Goal: Task Accomplishment & Management: Manage account settings

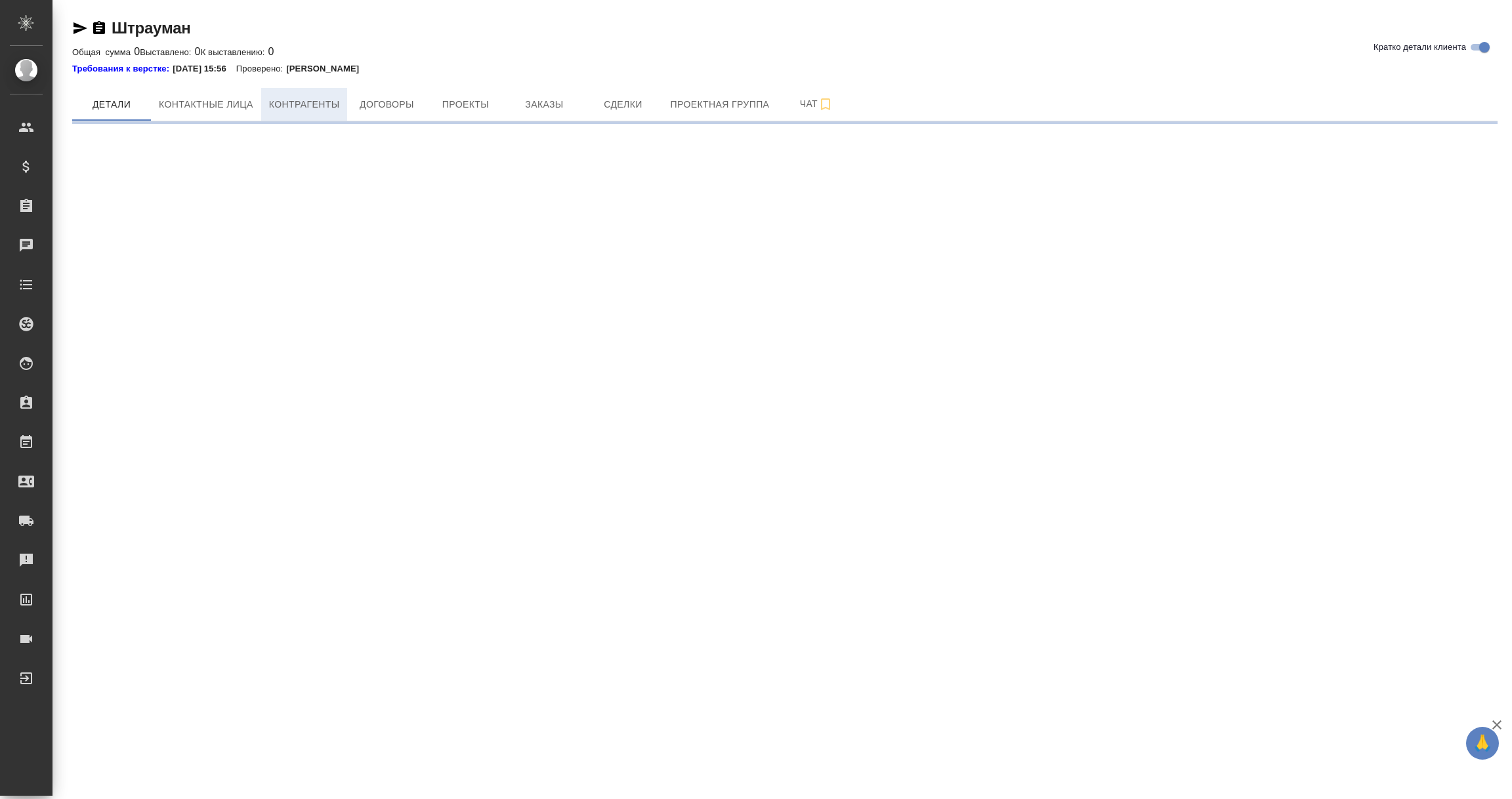
click at [297, 103] on span "Контрагенты" at bounding box center [304, 105] width 71 height 17
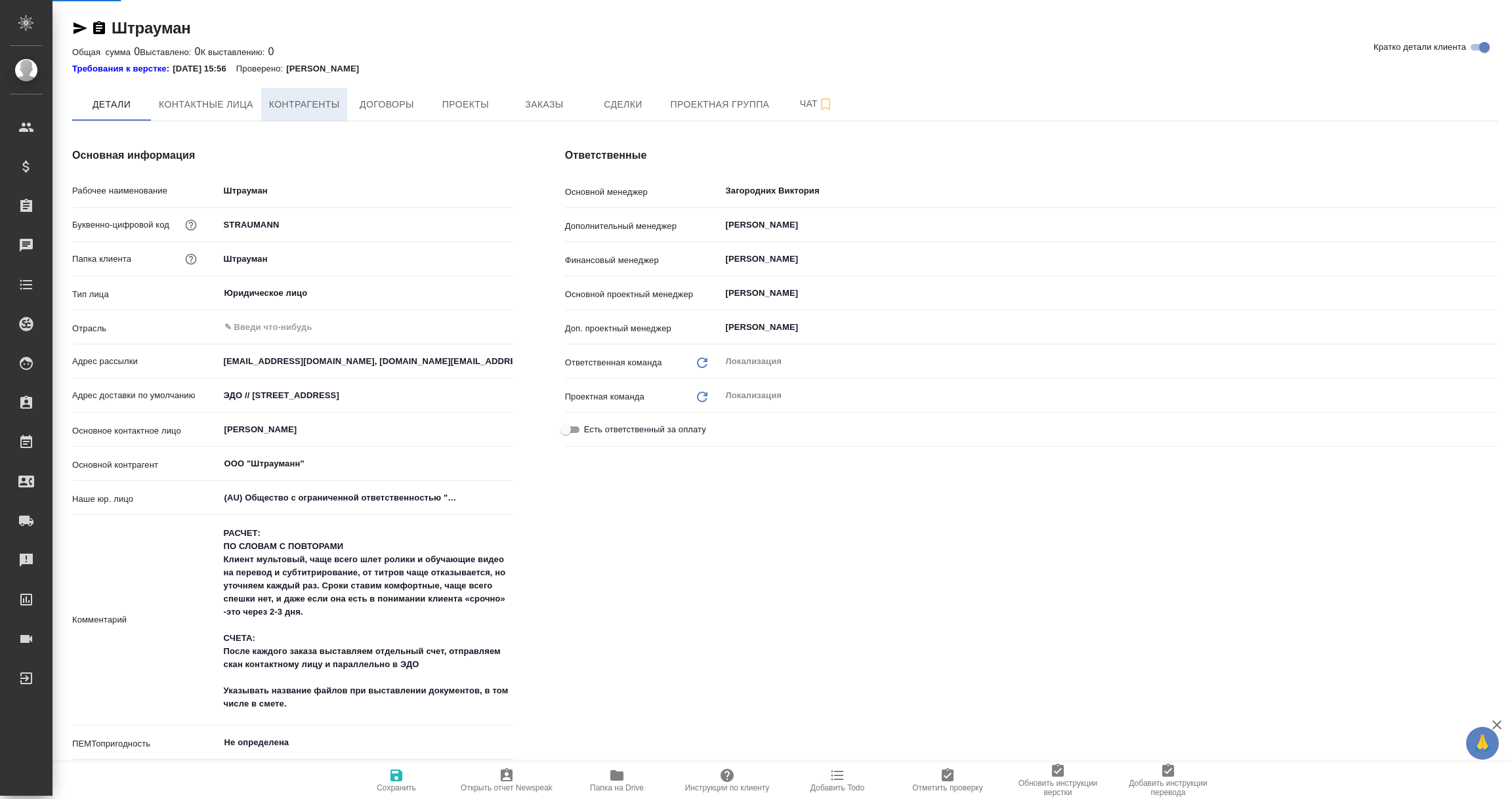
type textarea "x"
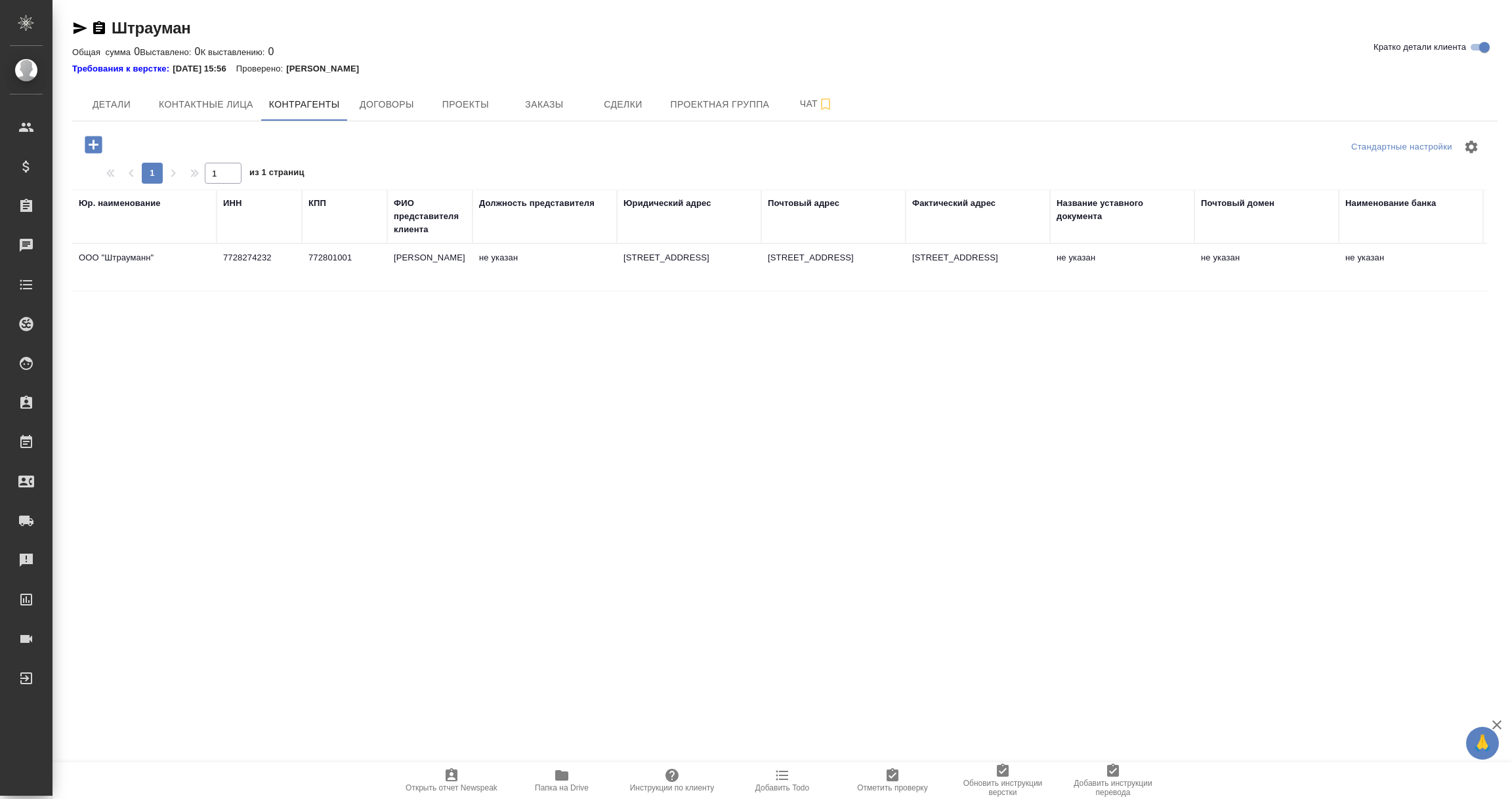
click at [143, 279] on td "ООО "Штрауманн"" at bounding box center [144, 267] width 144 height 46
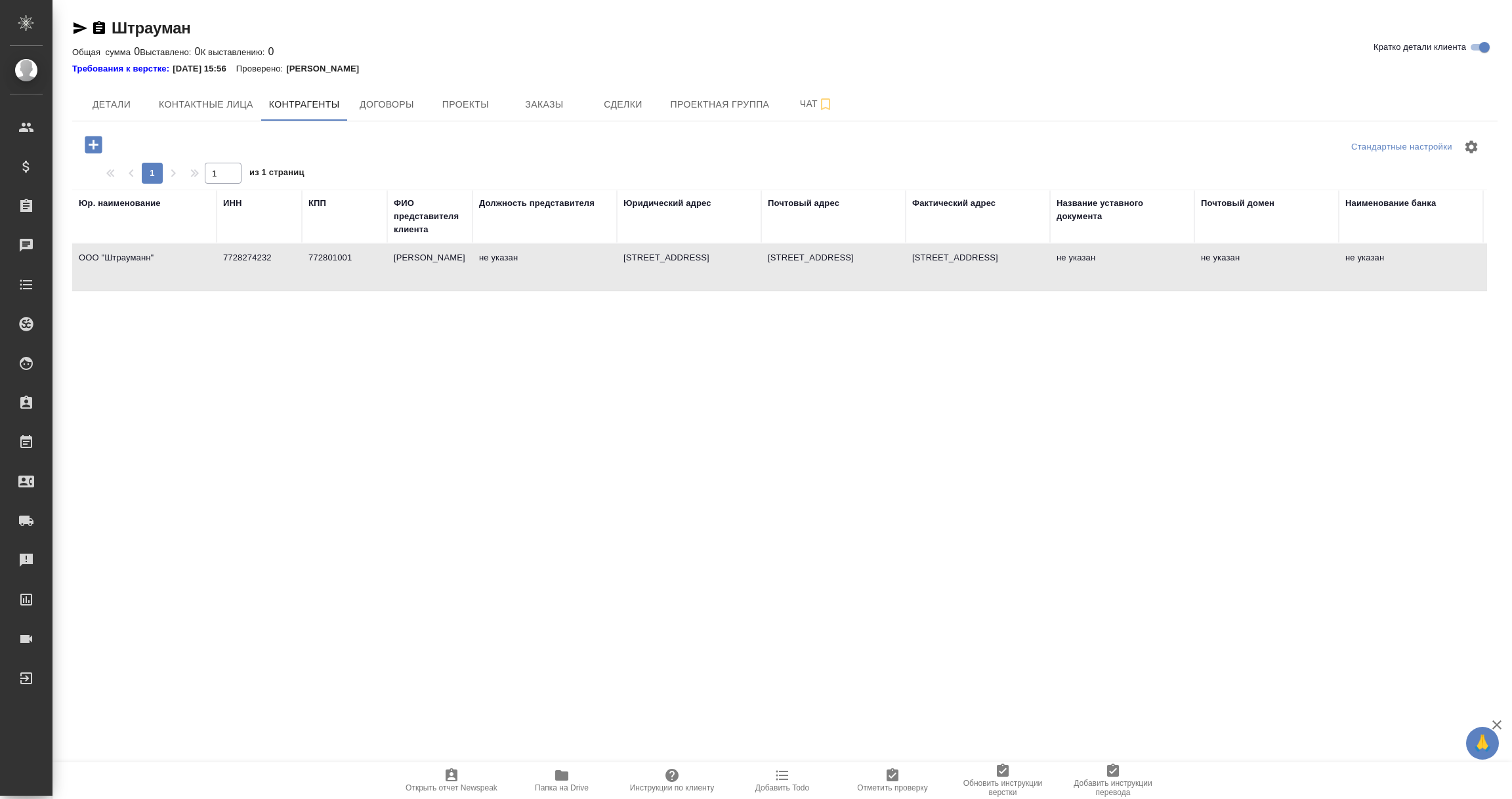
click at [143, 279] on td "ООО "Штрауманн"" at bounding box center [144, 267] width 144 height 46
type textarea "ООО "Штрауманн""
type input "7728274232"
type input "772801001"
type input "Арнд Вроблевски"
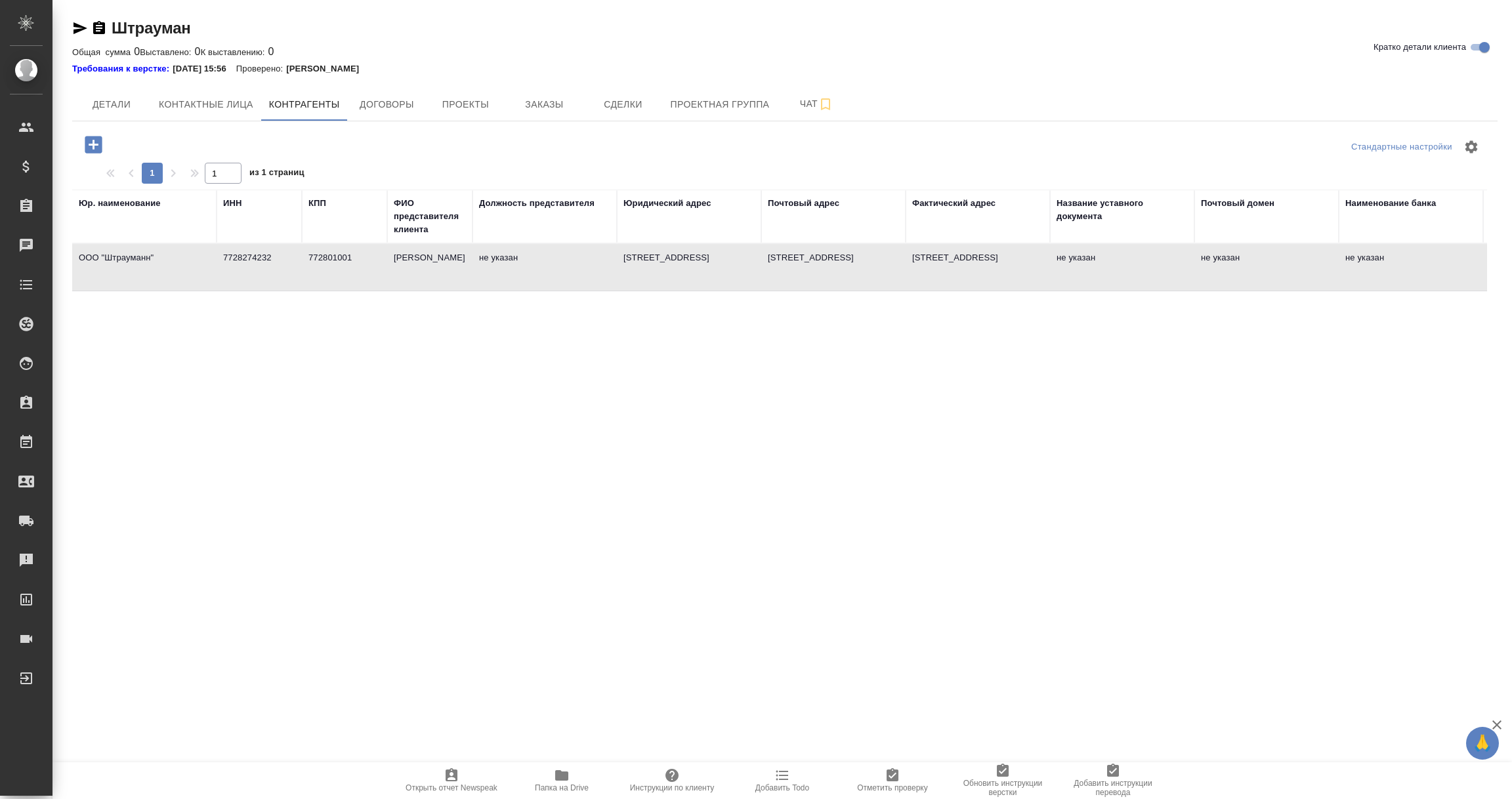
type textarea "Российская Федерация, 119571 г. Москва, Ленинский проспект, д.119А"
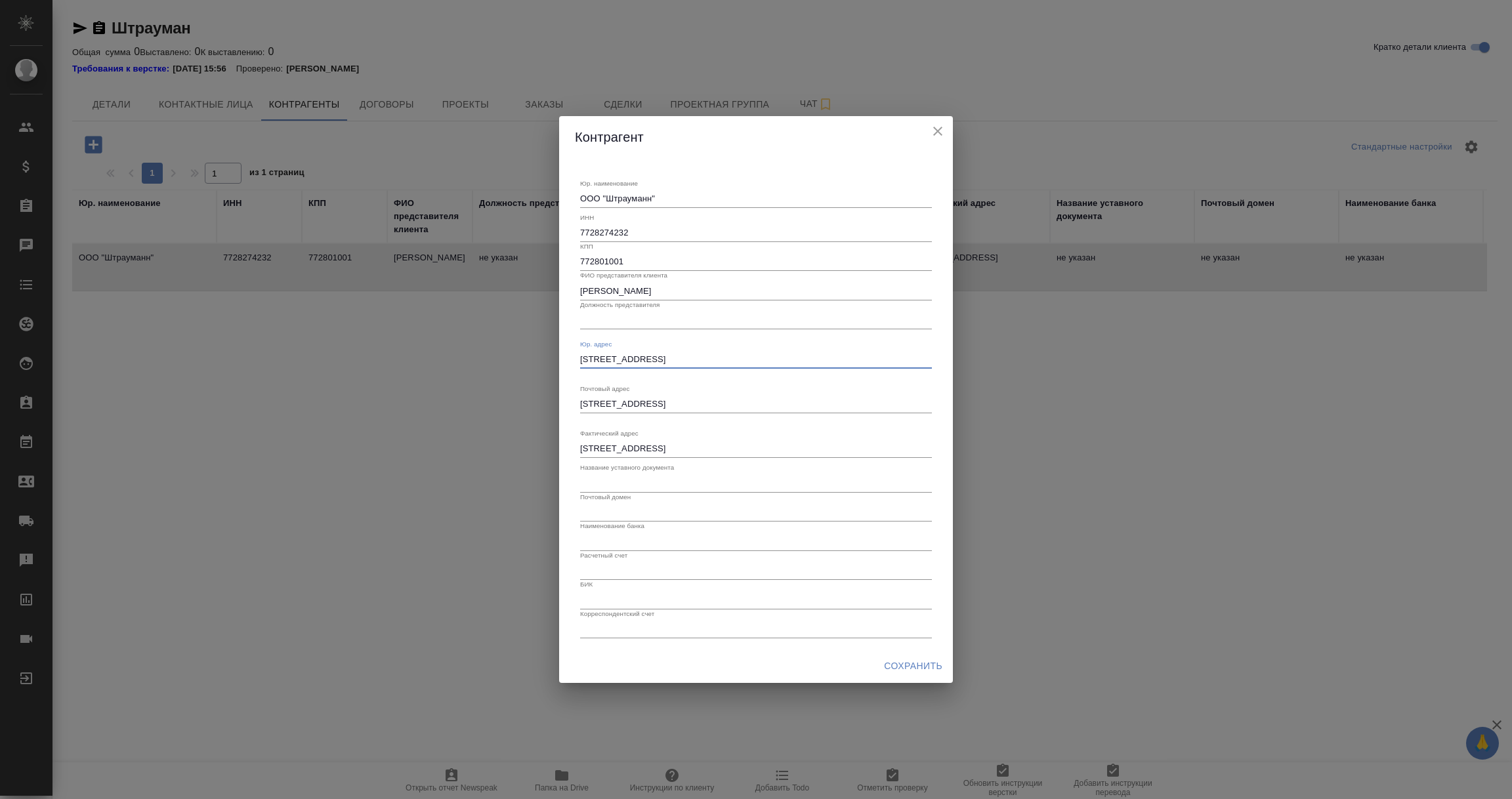
drag, startPoint x: 882, startPoint y: 359, endPoint x: 501, endPoint y: 359, distance: 381.0
click at [501, 359] on div "Контрагент Юр. наименование ООО "Штрауманн" x ИНН 7728274232 КПП 772801001 ФИО …" at bounding box center [756, 400] width 1512 height 799
paste textarea "119571, Город Москва, вн.тер. г. Муниципальный Округ Обручевский, пр-кт Ленинск…"
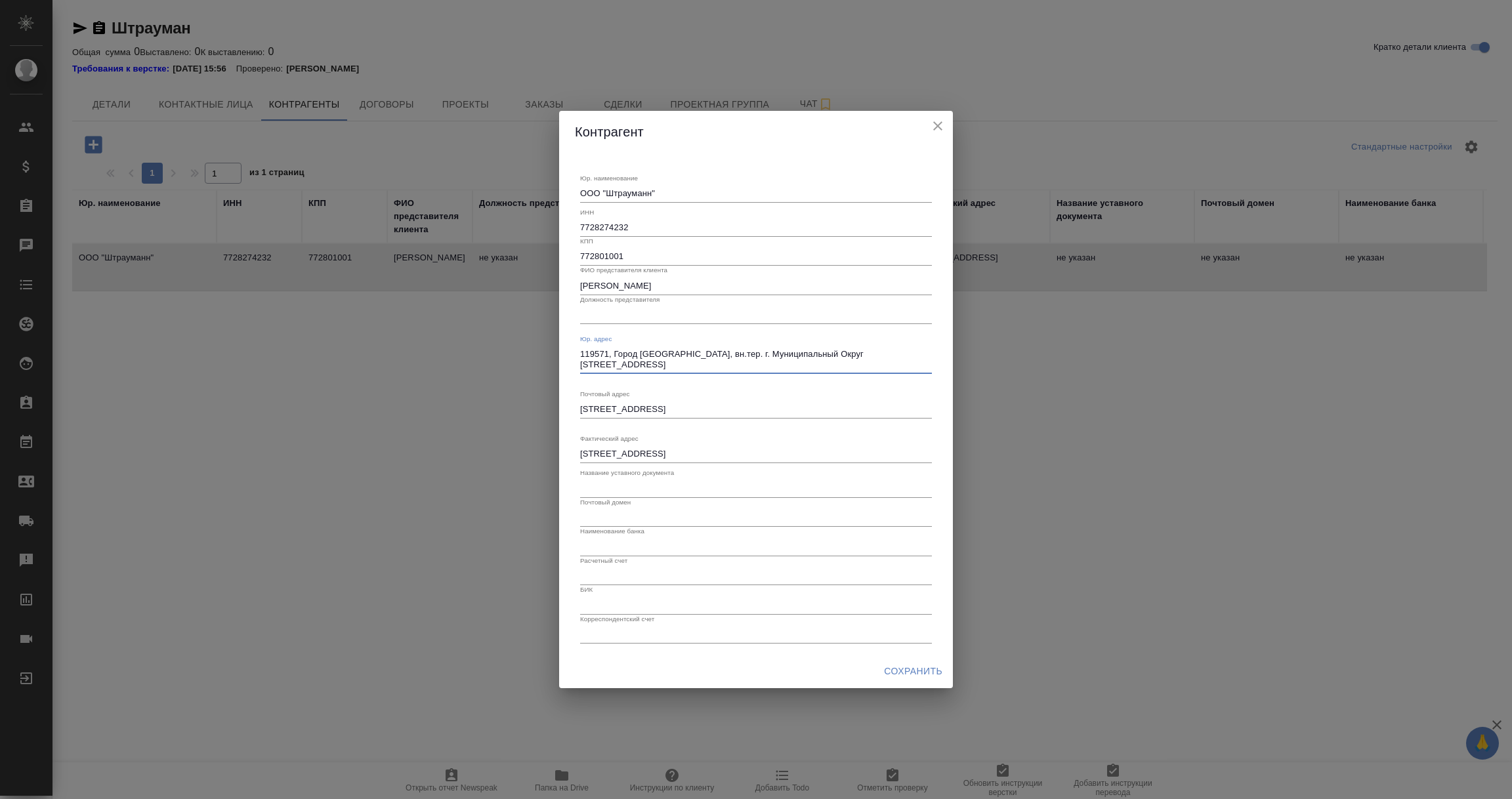
type textarea "119571, Город Москва, вн.тер. г. Муниципальный Округ Обручевский, пр-кт Ленинск…"
drag, startPoint x: 880, startPoint y: 406, endPoint x: 498, endPoint y: 410, distance: 382.0
click at [498, 410] on div "Контрагент Юр. наименование ООО "Штрауманн" x ИНН 7728274232 КПП 772801001 ФИО …" at bounding box center [756, 400] width 1512 height 799
paste textarea "119571, Город Москва, вн.тер. г. Муниципальный Округ Обручевский, пр-кт Ленинск…"
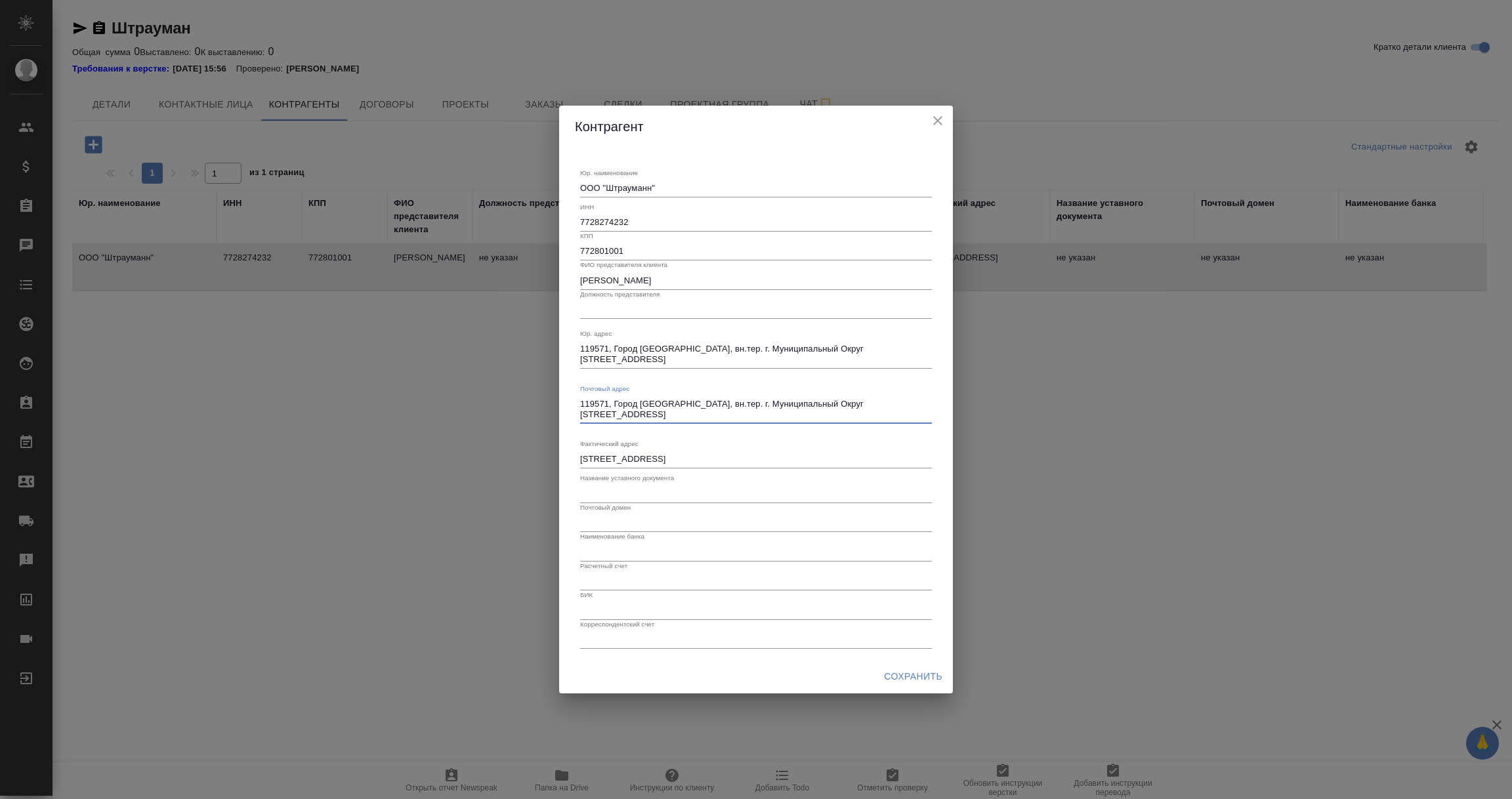
type textarea "119571, Город Москва, вн.тер. г. Муниципальный Округ Обручевский, пр-кт Ленинск…"
drag, startPoint x: 867, startPoint y: 458, endPoint x: 481, endPoint y: 458, distance: 386.0
click at [482, 459] on div "Контрагент Юр. наименование ООО "Штрауманн" x ИНН 7728274232 КПП 772801001 ФИО …" at bounding box center [756, 400] width 1512 height 799
paste textarea "119571, Город Москва, вн.тер. г. Муниципальный Округ Обручевский, пр-кт Ленинск…"
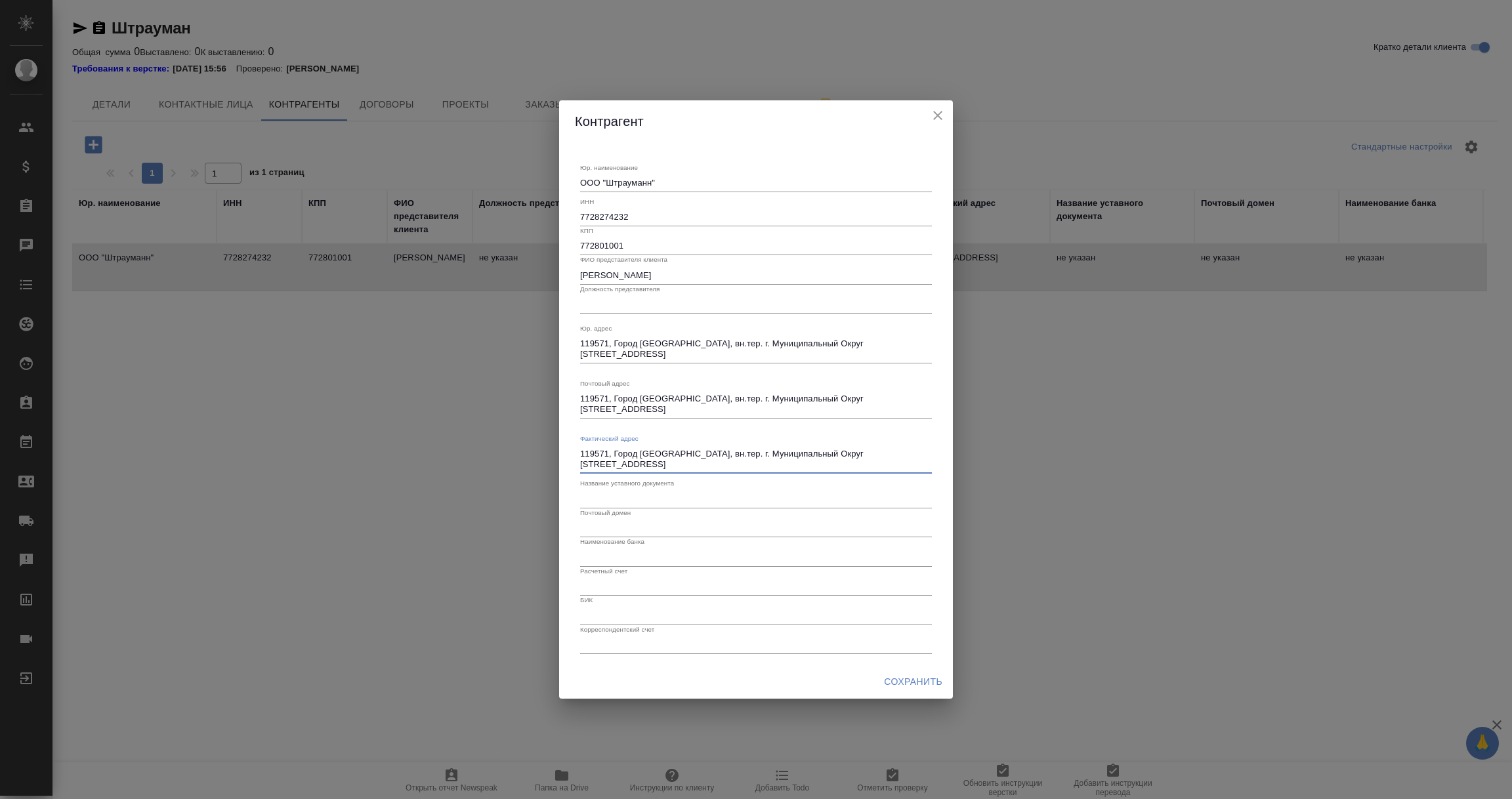
type textarea "119571, Город Москва, вн.тер. г. Муниципальный Округ Обручевский, пр-кт Ленинск…"
click at [935, 113] on icon "close" at bounding box center [937, 115] width 16 height 16
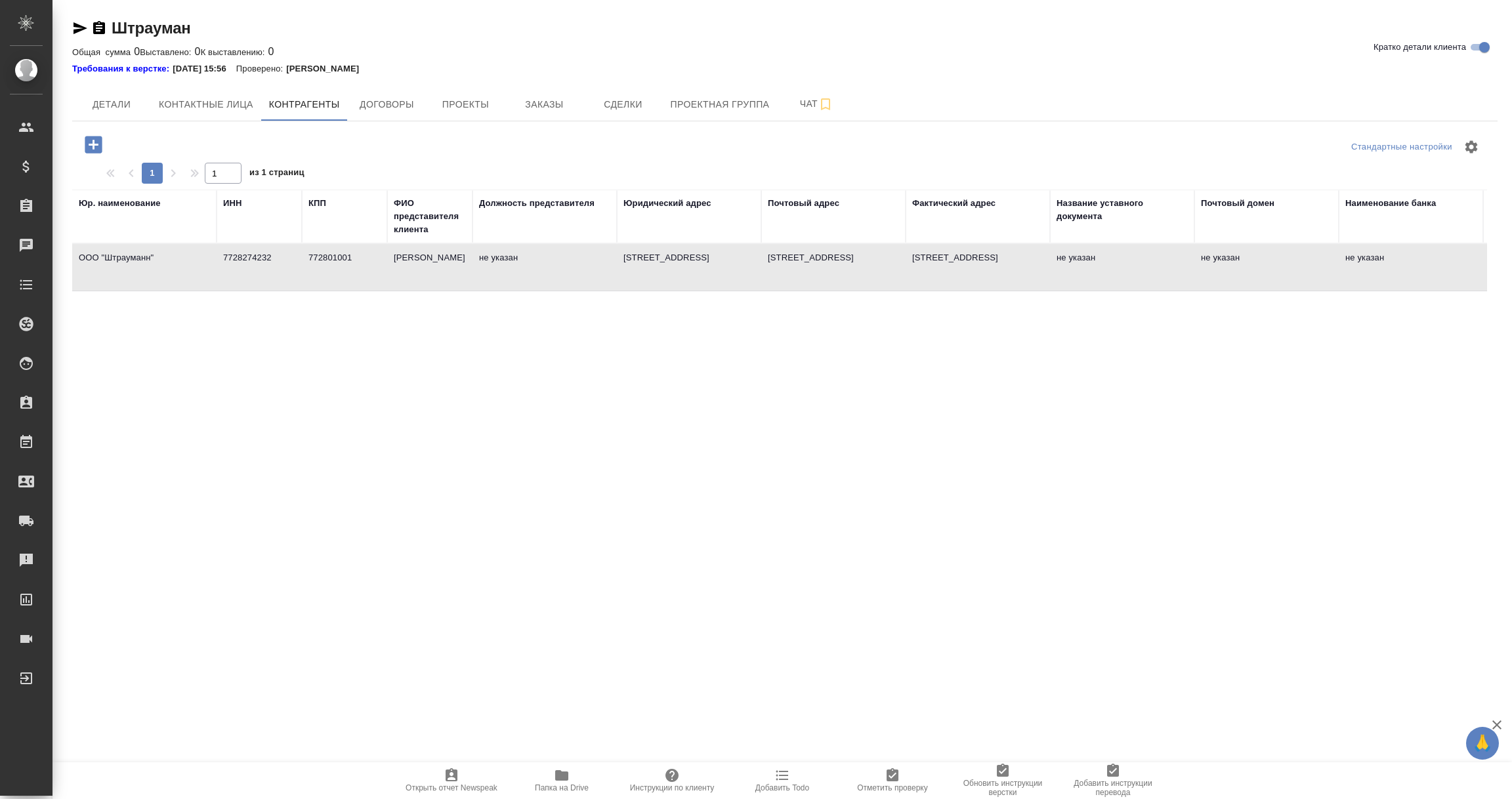
click at [408, 272] on td "Арнд Вроблевски" at bounding box center [429, 267] width 85 height 46
type textarea "Российская Федерация, 119571 г. Москва, Ленинский проспект, д.119А"
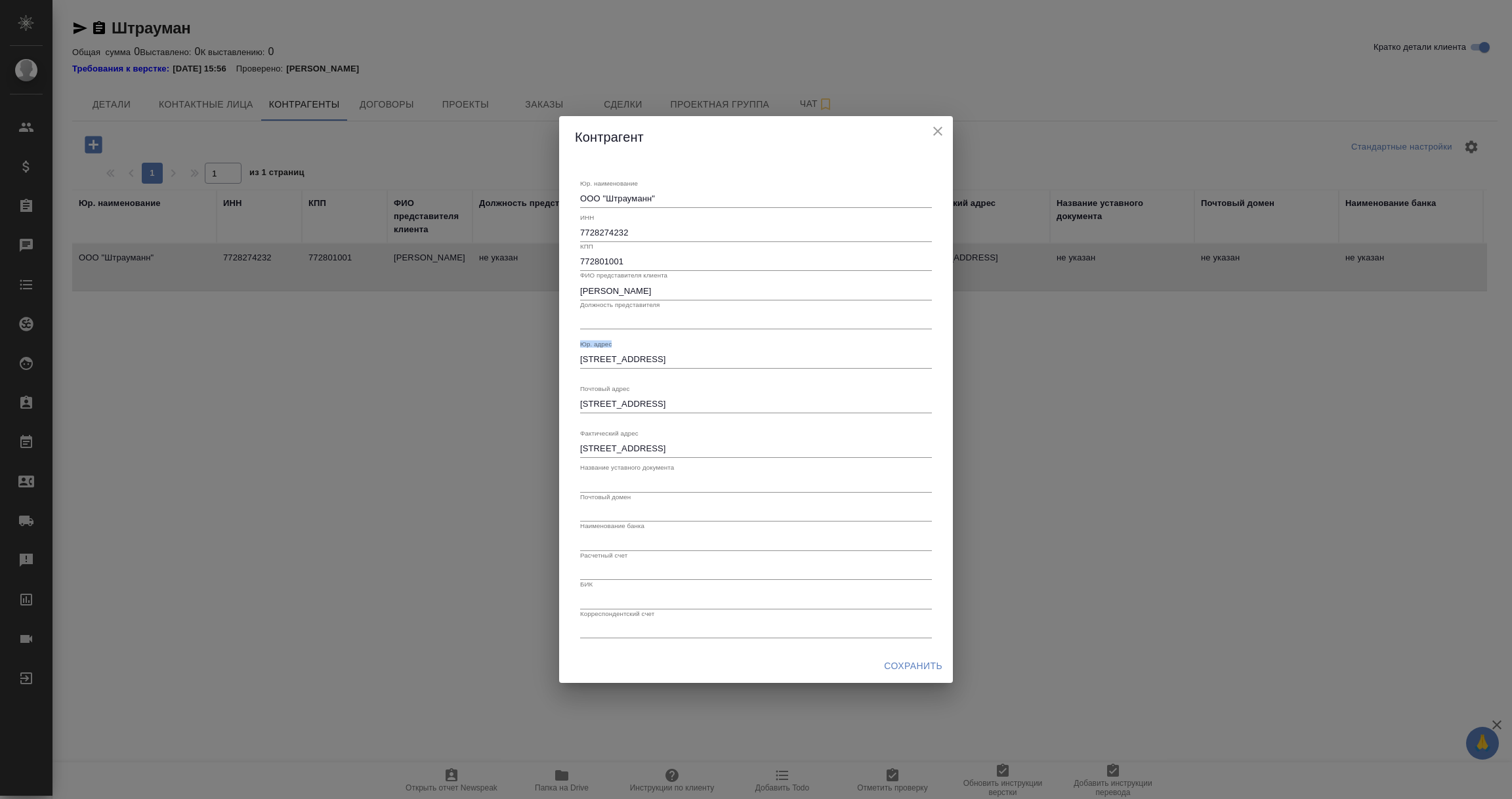
drag, startPoint x: 876, startPoint y: 352, endPoint x: 526, endPoint y: 349, distance: 350.0
click at [526, 349] on div "Контрагент Юр. наименование ООО "Штрауманн" x ИНН 7728274232 КПП 772801001 ФИО …" at bounding box center [756, 400] width 1512 height 799
click at [866, 356] on textarea "Российская Федерация, 119571 г. Москва, Ленинский проспект, д.119А" at bounding box center [756, 359] width 352 height 10
drag, startPoint x: 869, startPoint y: 355, endPoint x: 525, endPoint y: 352, distance: 344.0
click at [525, 352] on div "Контрагент Юр. наименование ООО "Штрауманн" x ИНН 7728274232 КПП 772801001 ФИО …" at bounding box center [756, 400] width 1512 height 799
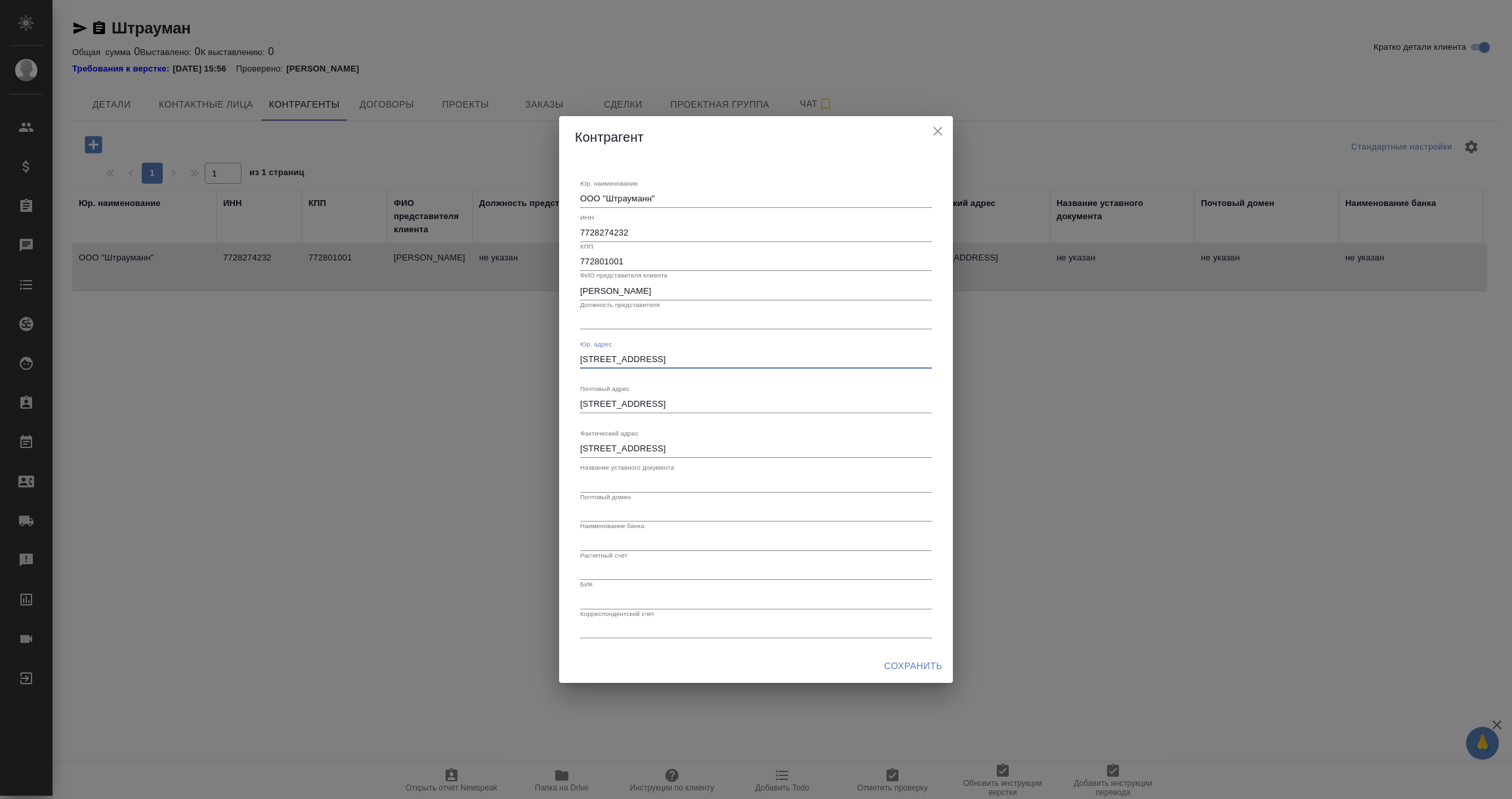
paste textarea "119571, Город Москва, вн.тер. г. Муниципальный Округ Обручевский, пр-кт Ленинск…"
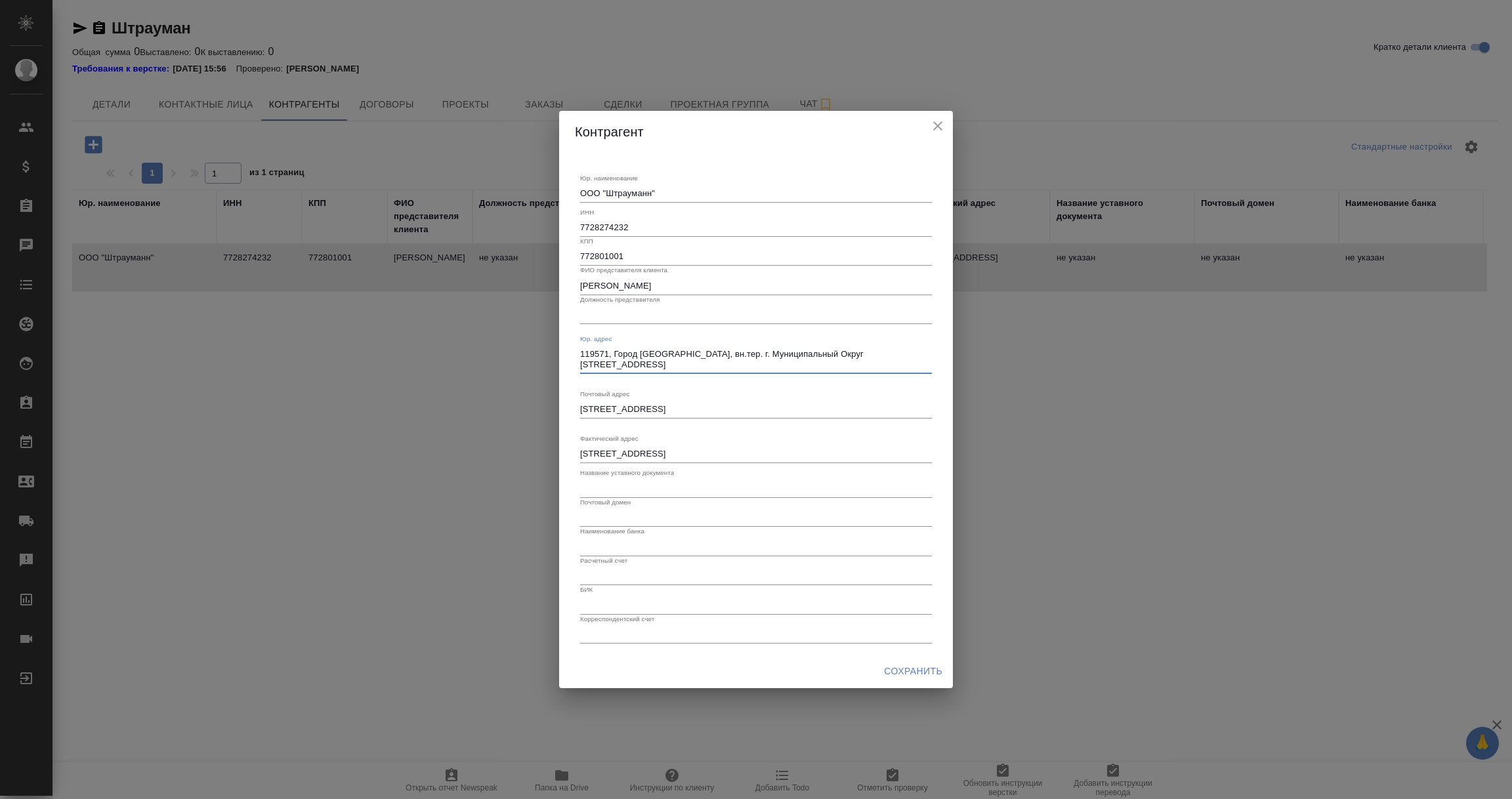
type textarea "119571, Город Москва, вн.тер. г. Муниципальный Округ Обручевский, пр-кт Ленинск…"
click at [910, 676] on span "Сохранить" at bounding box center [913, 671] width 58 height 17
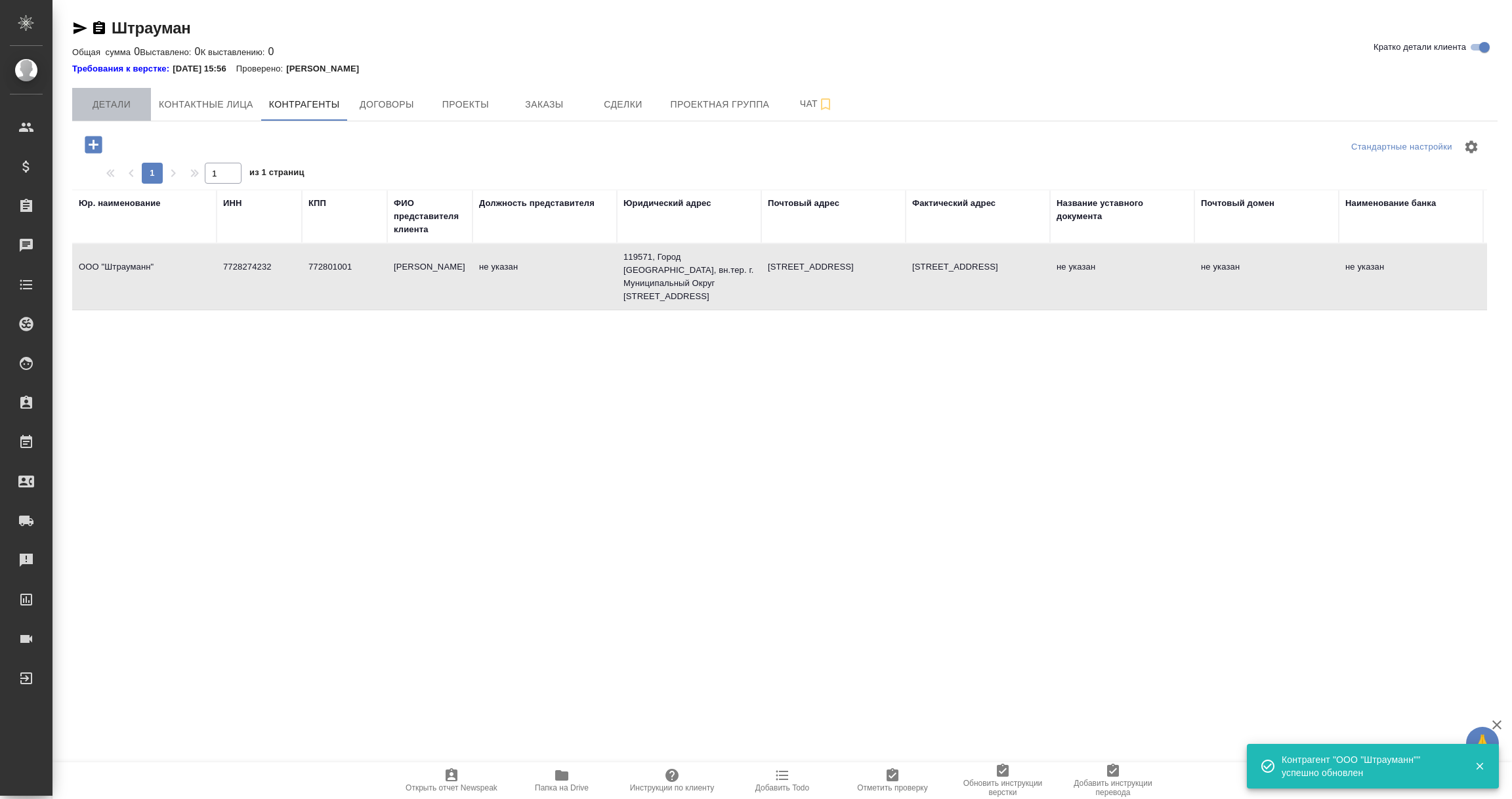
click at [122, 100] on span "Детали" at bounding box center [112, 105] width 63 height 17
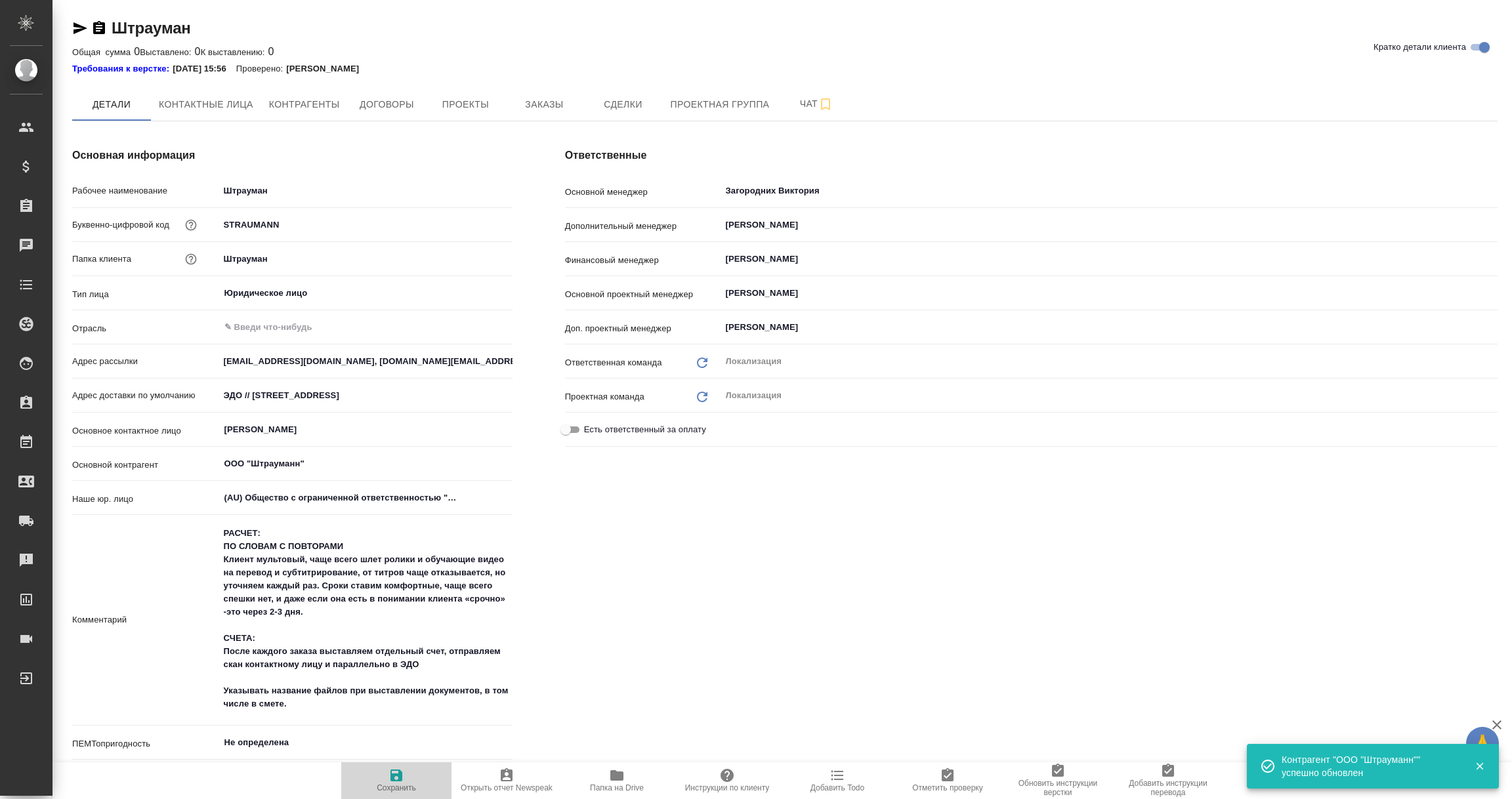
type textarea "x"
click at [204, 103] on span "Контактные лица" at bounding box center [205, 105] width 94 height 17
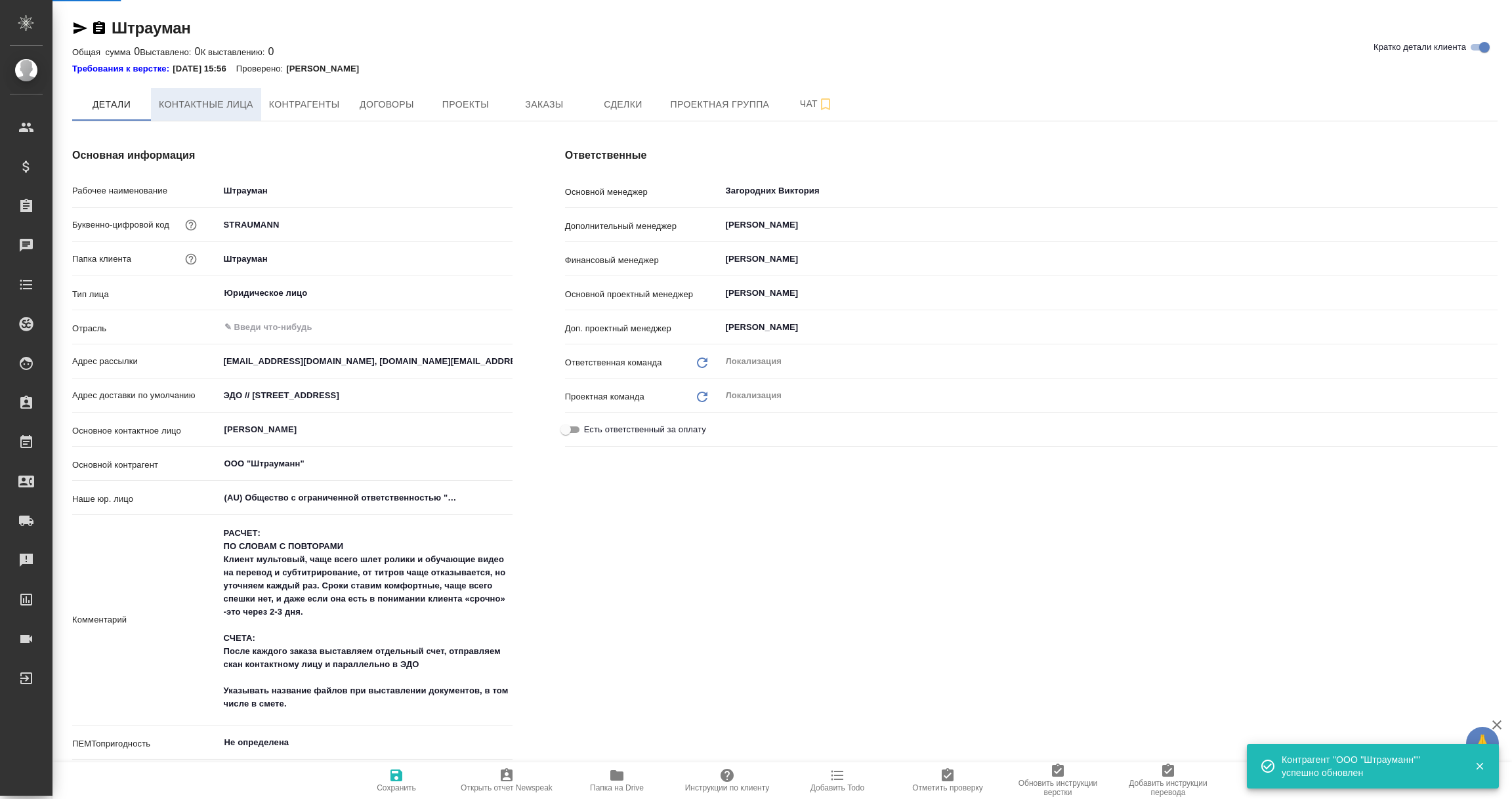
select select "RU"
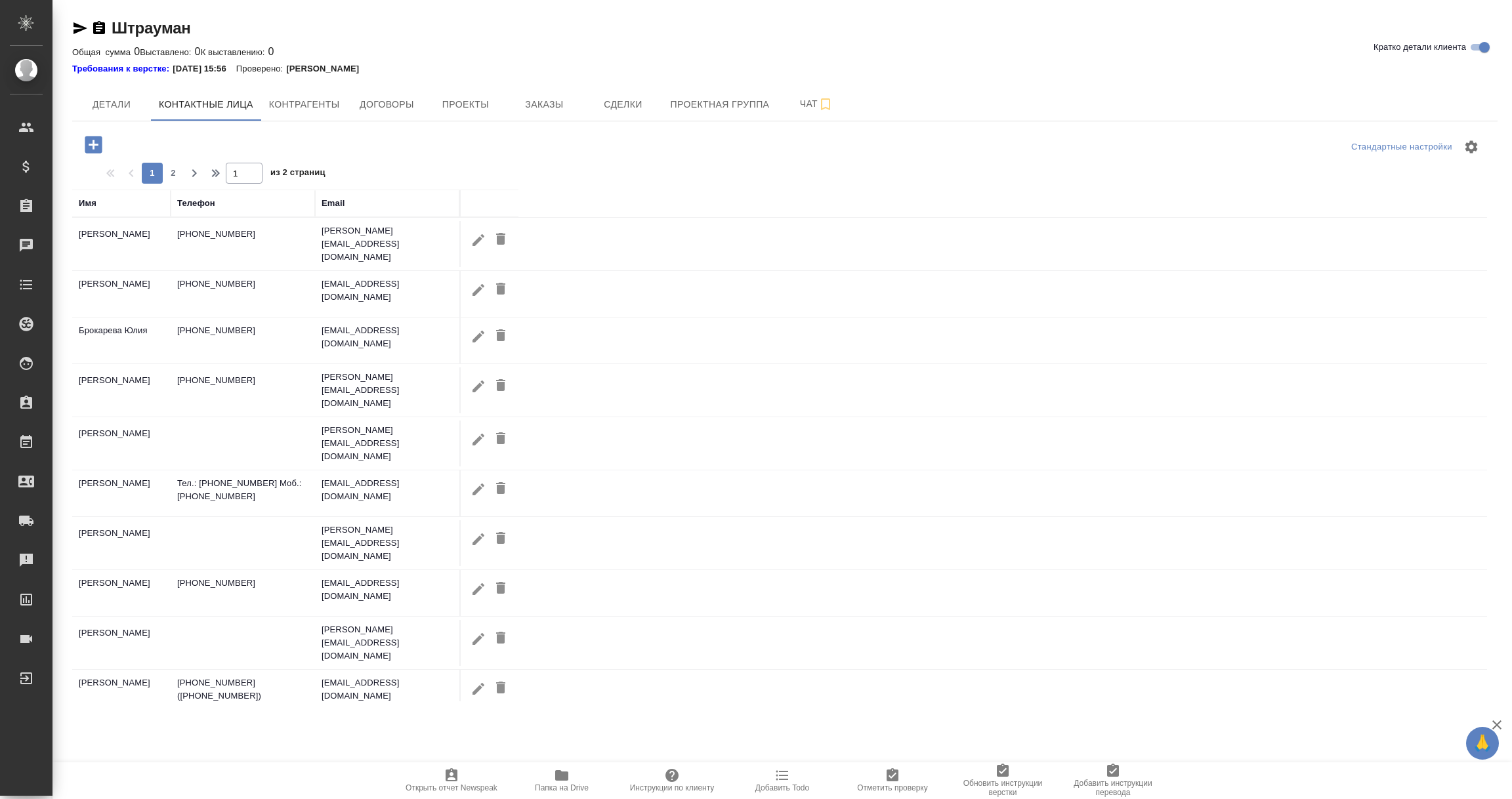
click at [562, 775] on icon "button" at bounding box center [562, 776] width 13 height 11
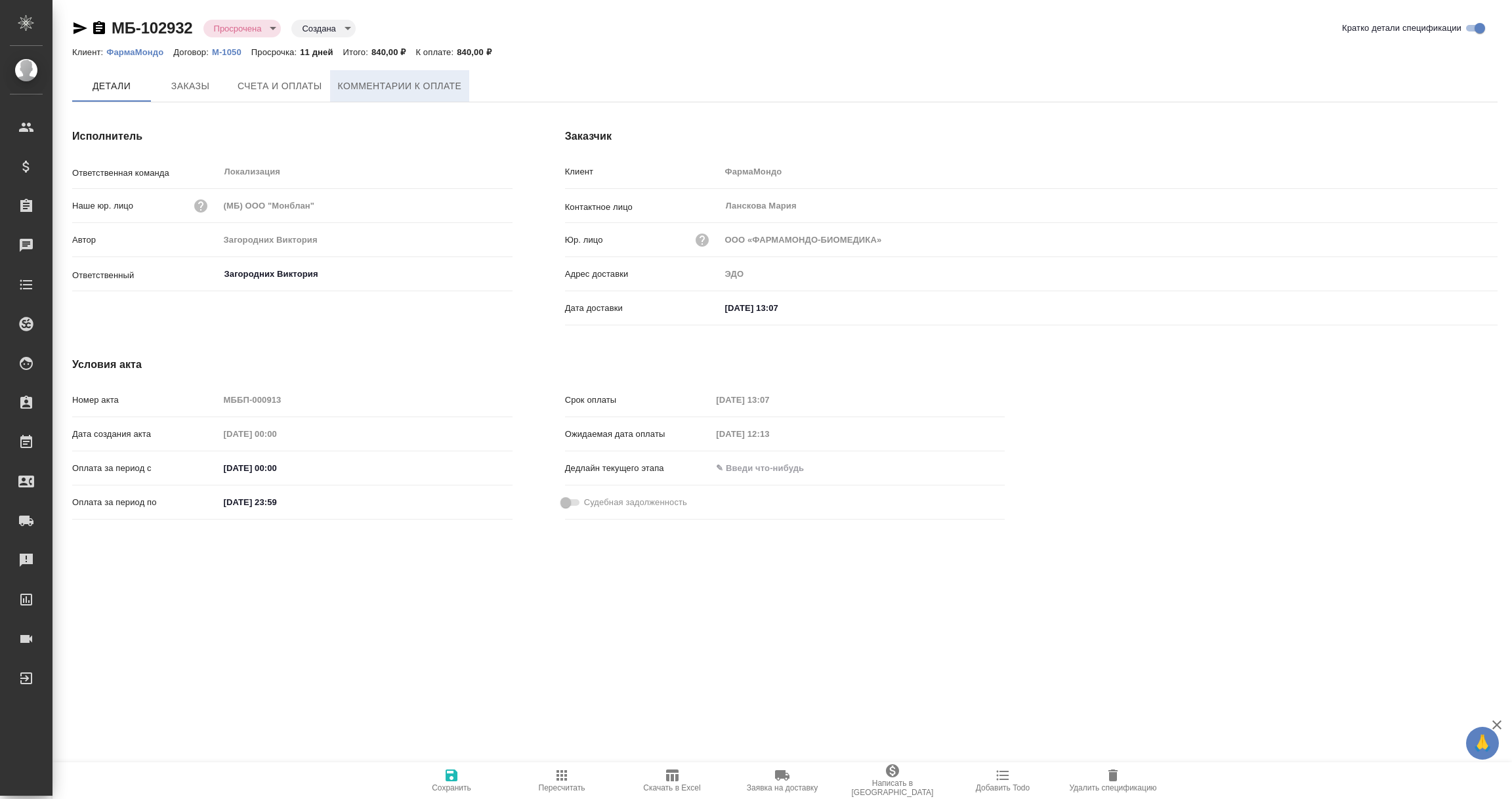
click at [413, 89] on span "Комментарии к оплате" at bounding box center [399, 87] width 124 height 17
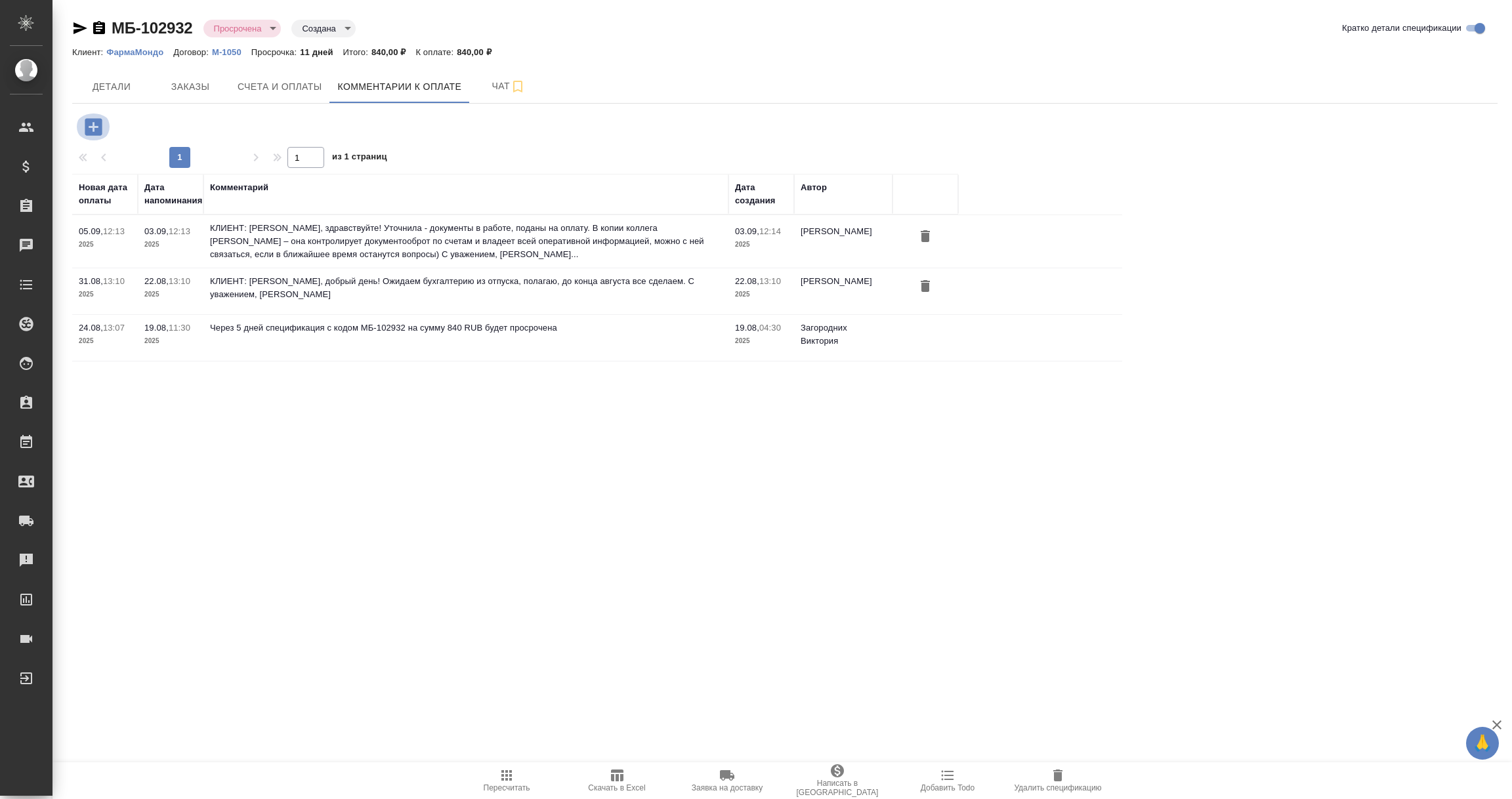
click at [96, 124] on icon "button" at bounding box center [93, 127] width 17 height 17
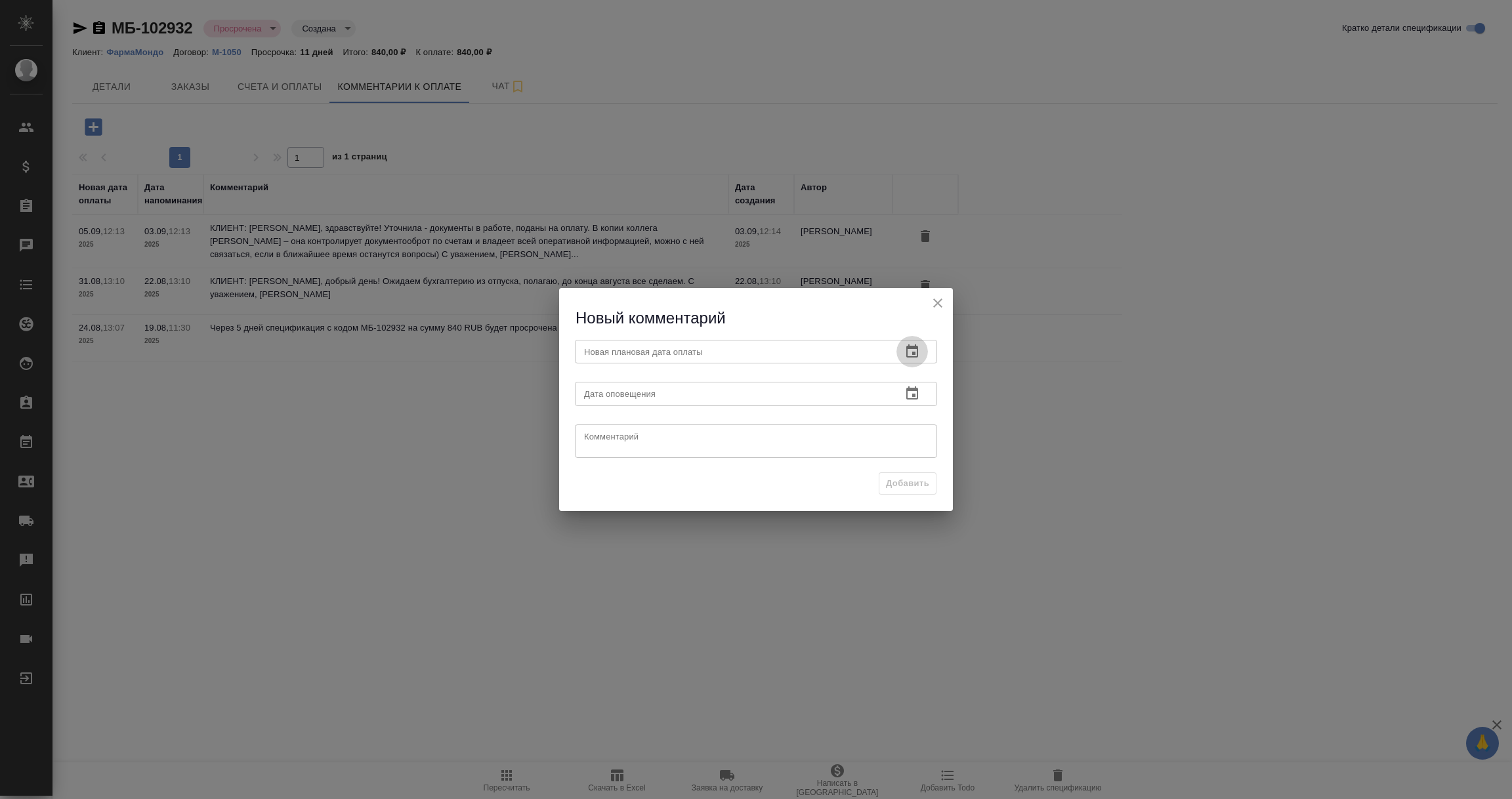
click at [911, 351] on icon "button" at bounding box center [912, 351] width 16 height 16
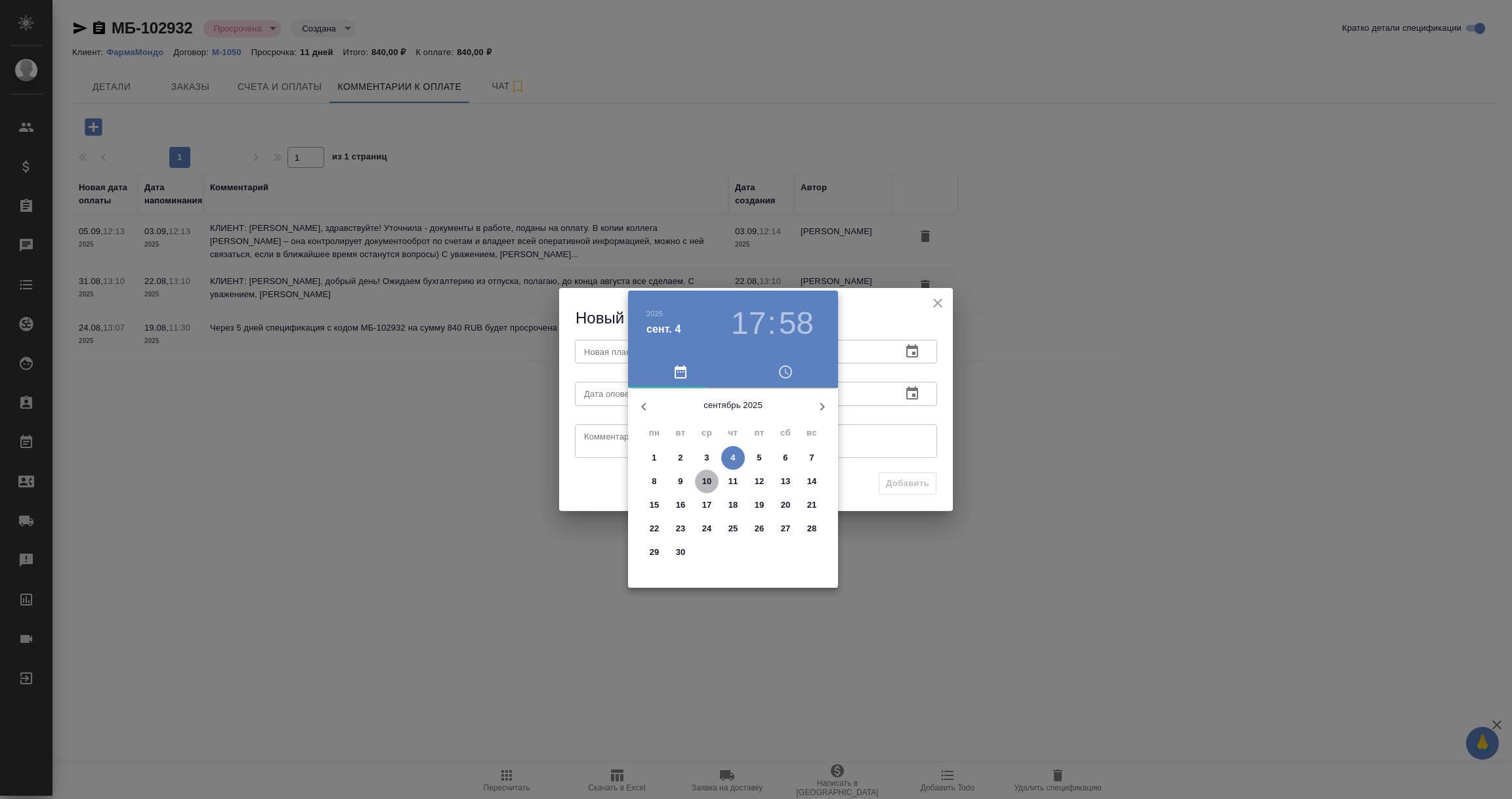
click at [708, 483] on p "10" at bounding box center [707, 482] width 10 height 13
type input "10.09.2025 17:58"
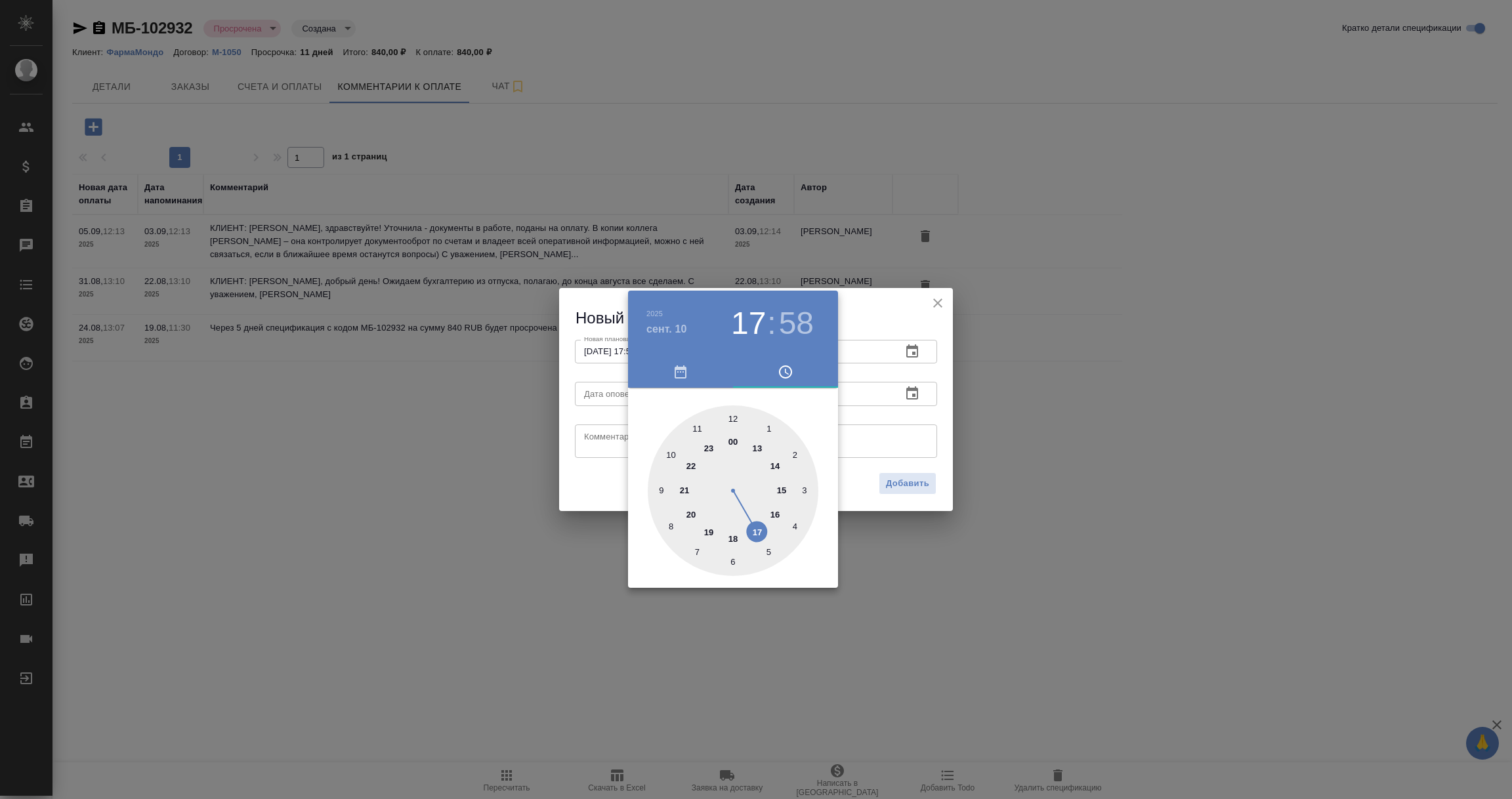
click at [937, 408] on div at bounding box center [756, 400] width 1512 height 799
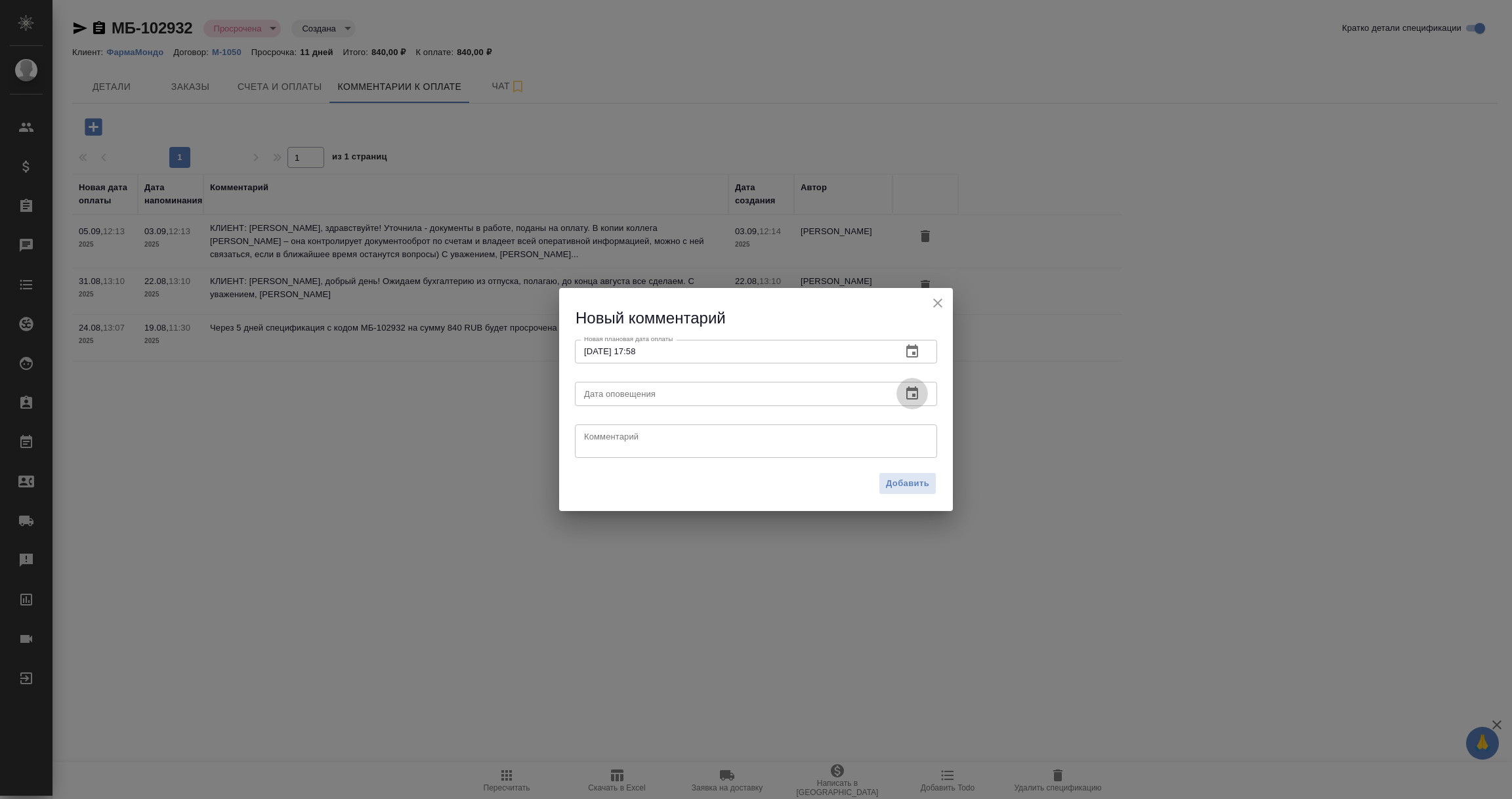
click at [907, 392] on icon "button" at bounding box center [912, 393] width 12 height 13
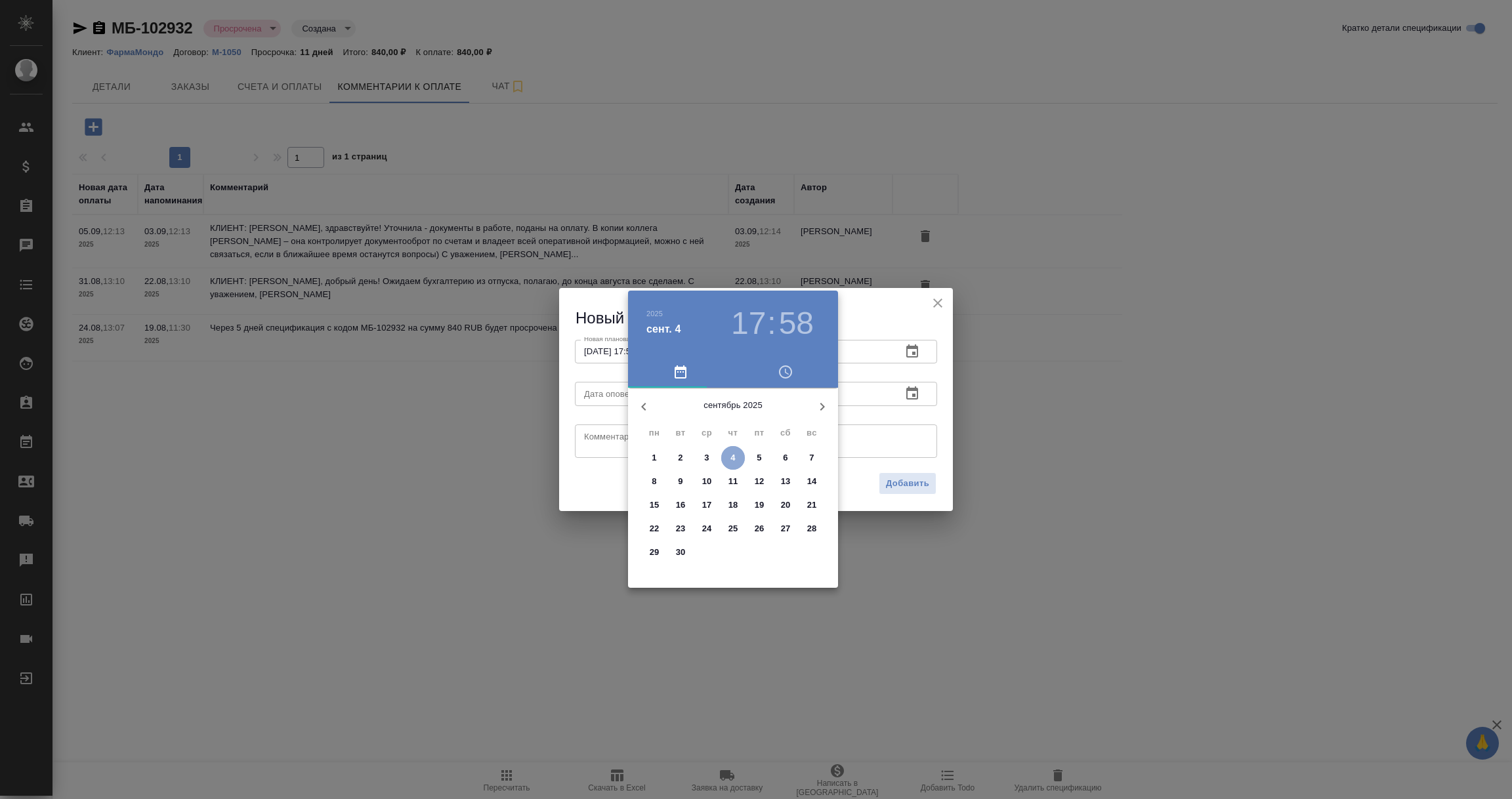
click at [727, 459] on span "4" at bounding box center [733, 458] width 23 height 13
type input "04.09.2025 17:58"
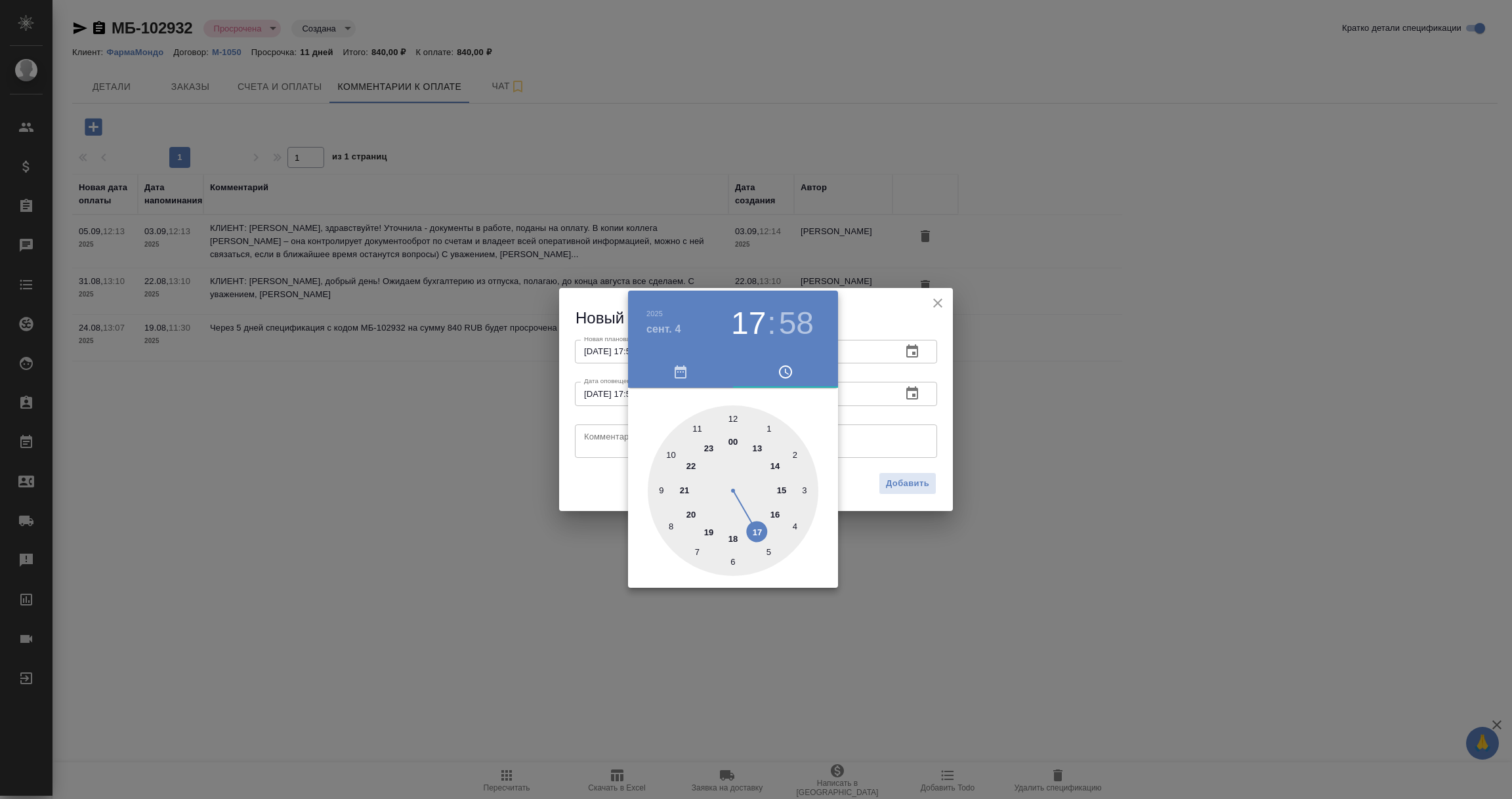
click at [608, 444] on div at bounding box center [756, 400] width 1512 height 799
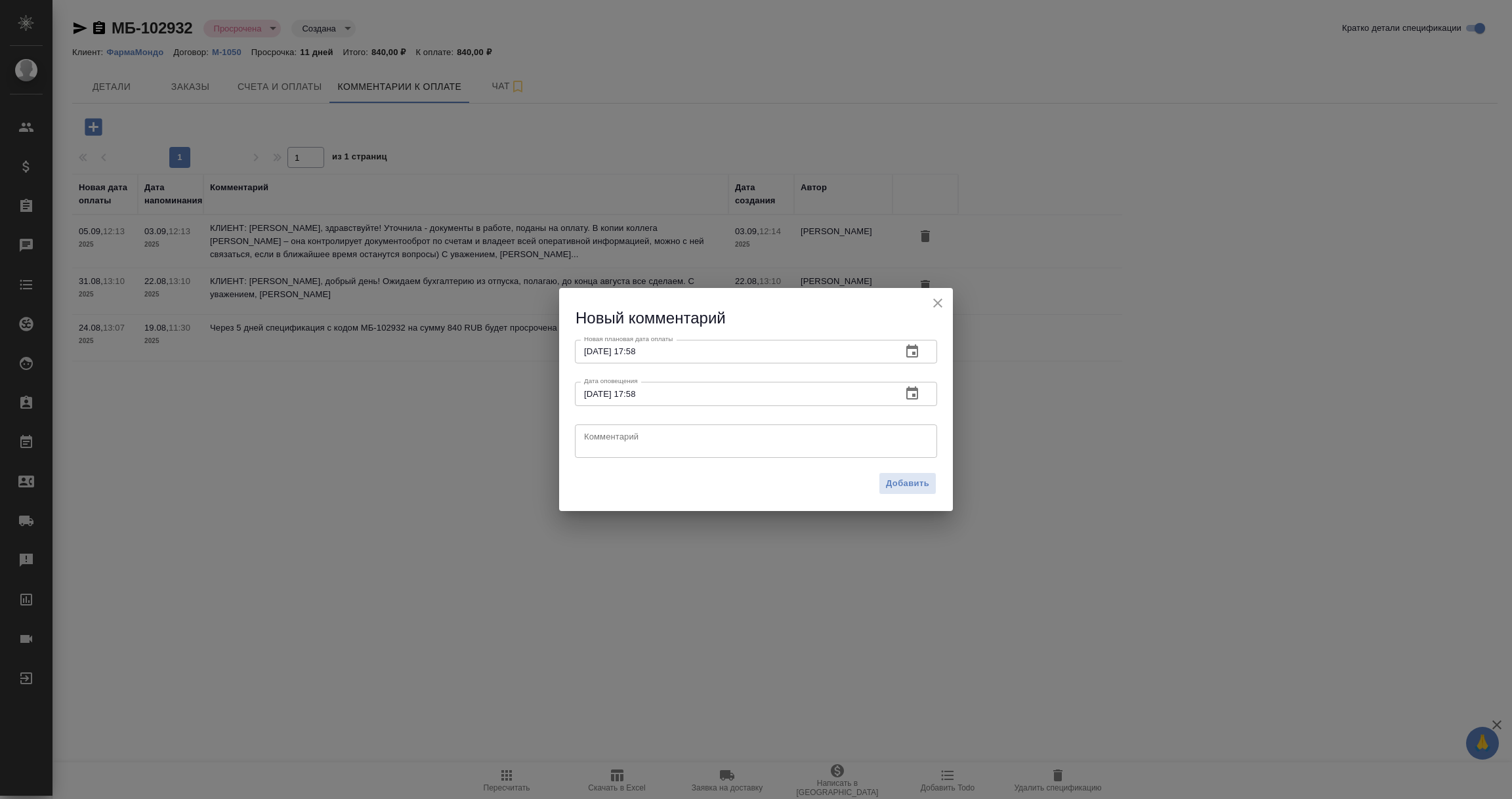
click at [607, 443] on textarea at bounding box center [756, 441] width 344 height 20
paste textarea "Екатерина, добрый день! Счета поданы в оплату, но их притормозили, так как выяс…"
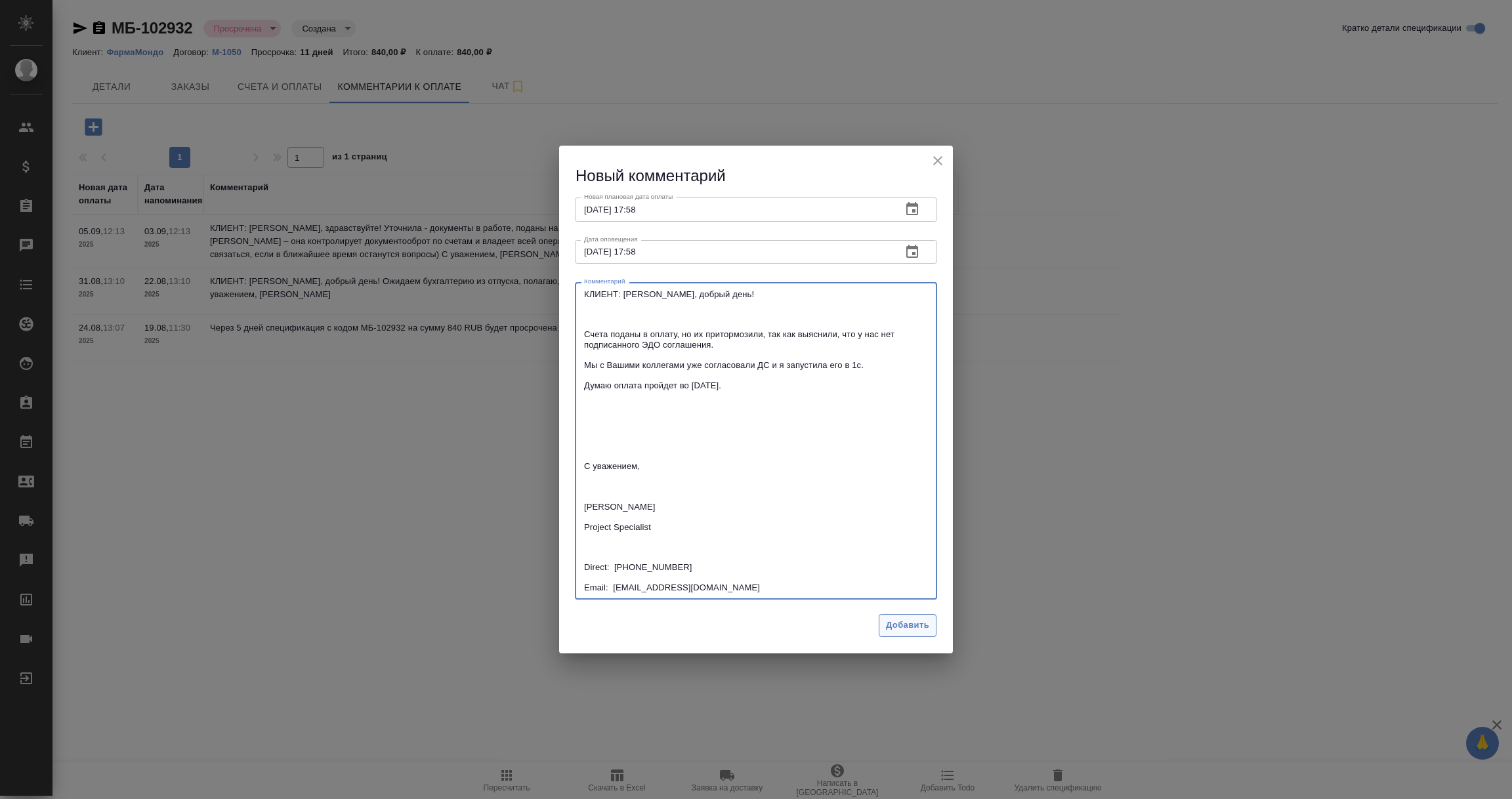
type textarea "КЛИЕНТ: Екатерина, добрый день! Счета поданы в оплату, но их притормозили, так …"
click at [902, 621] on span "Добавить" at bounding box center [907, 626] width 43 height 15
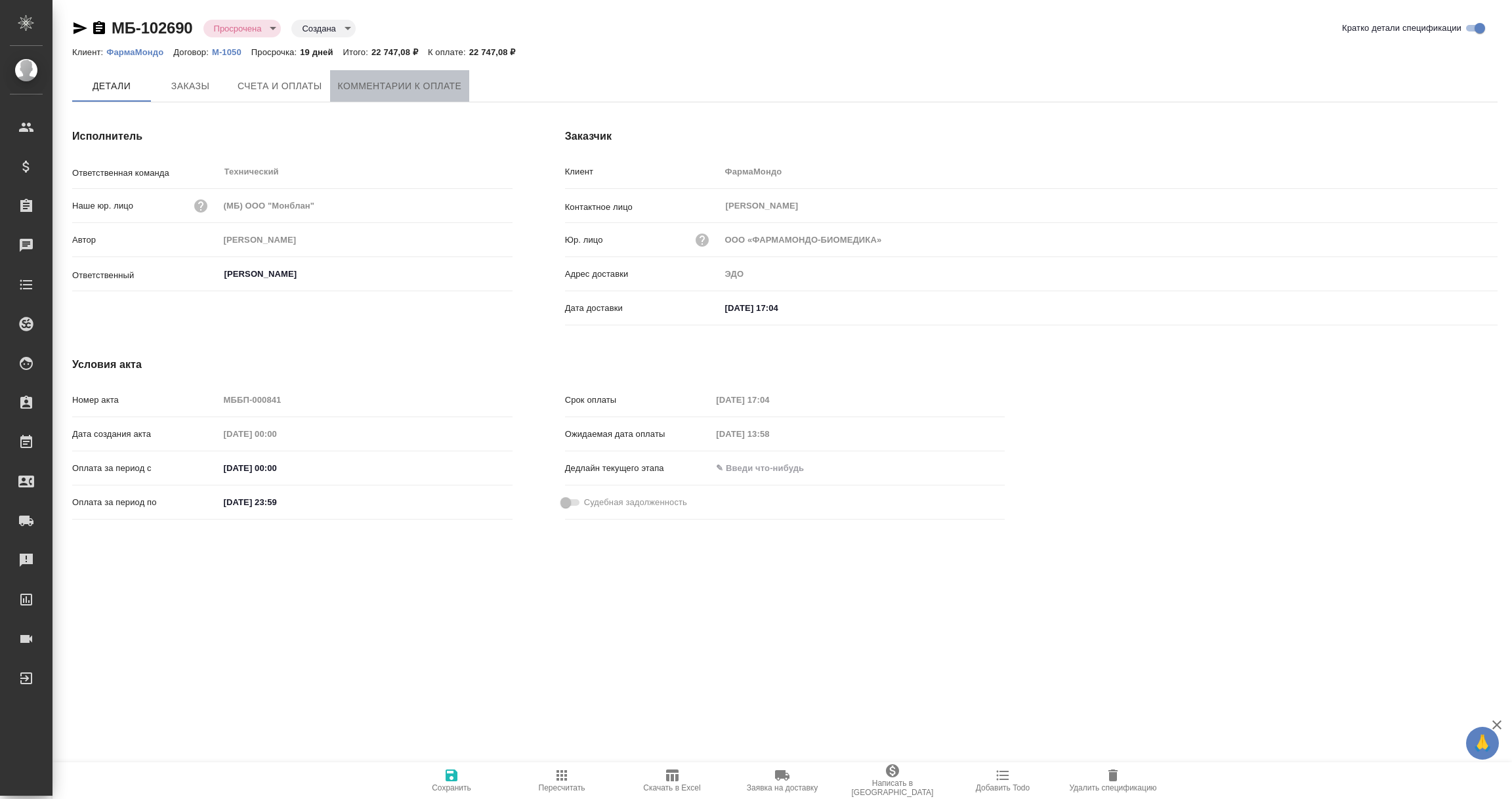
click at [412, 96] on button "Комментарии к оплате" at bounding box center [400, 86] width 140 height 32
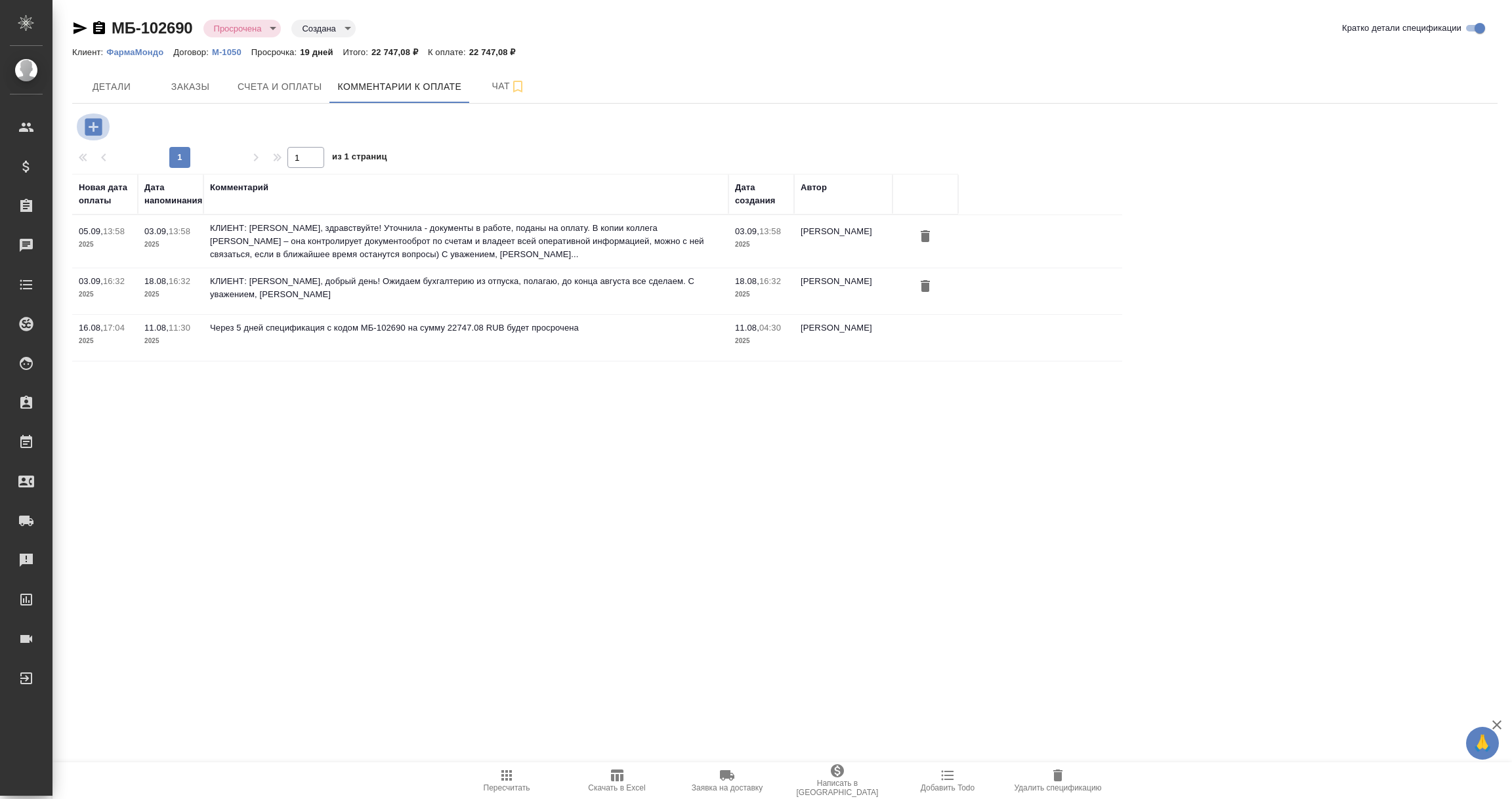
click at [89, 124] on icon "button" at bounding box center [93, 127] width 17 height 17
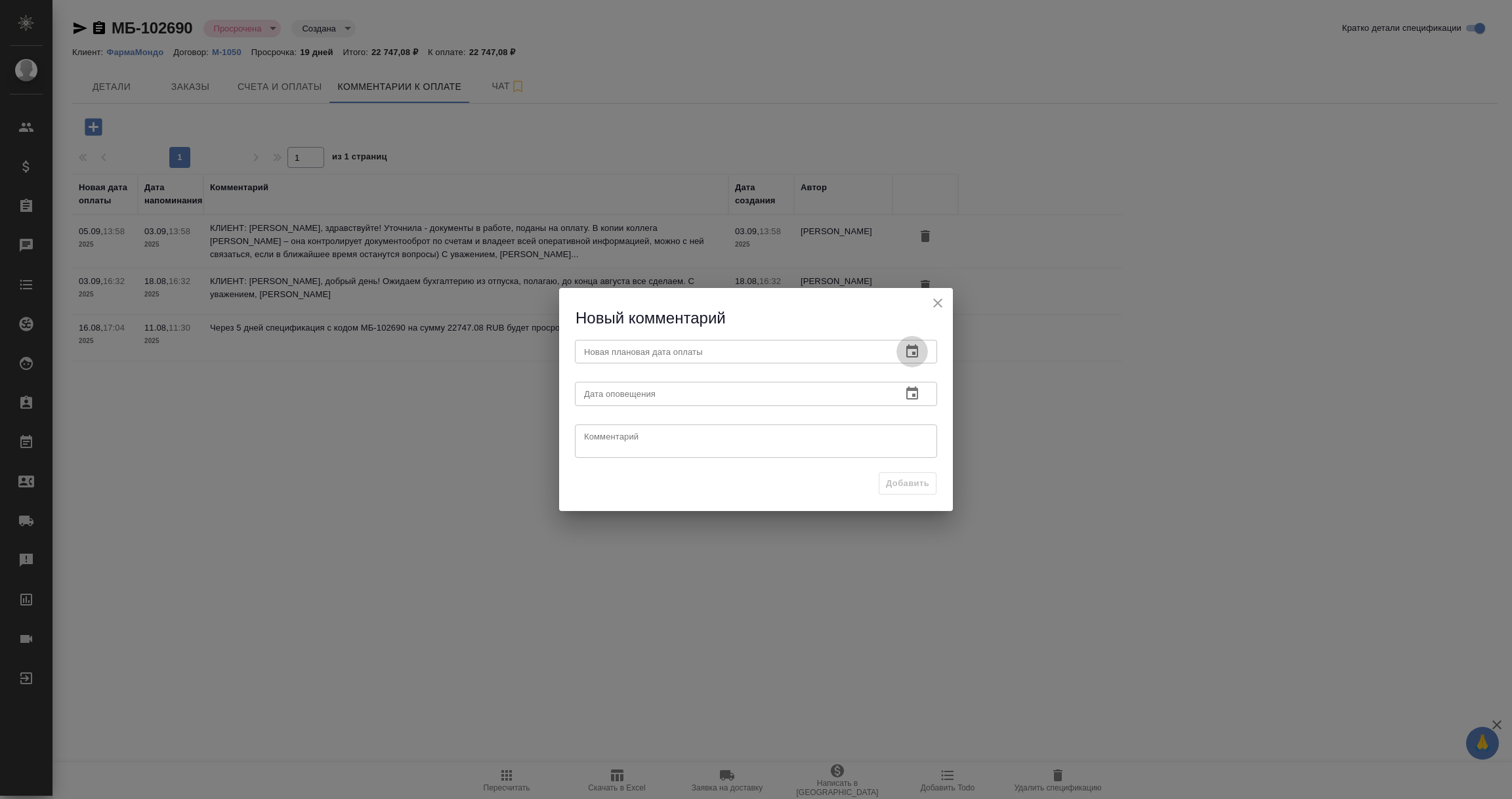
click at [912, 347] on icon "button" at bounding box center [912, 351] width 12 height 13
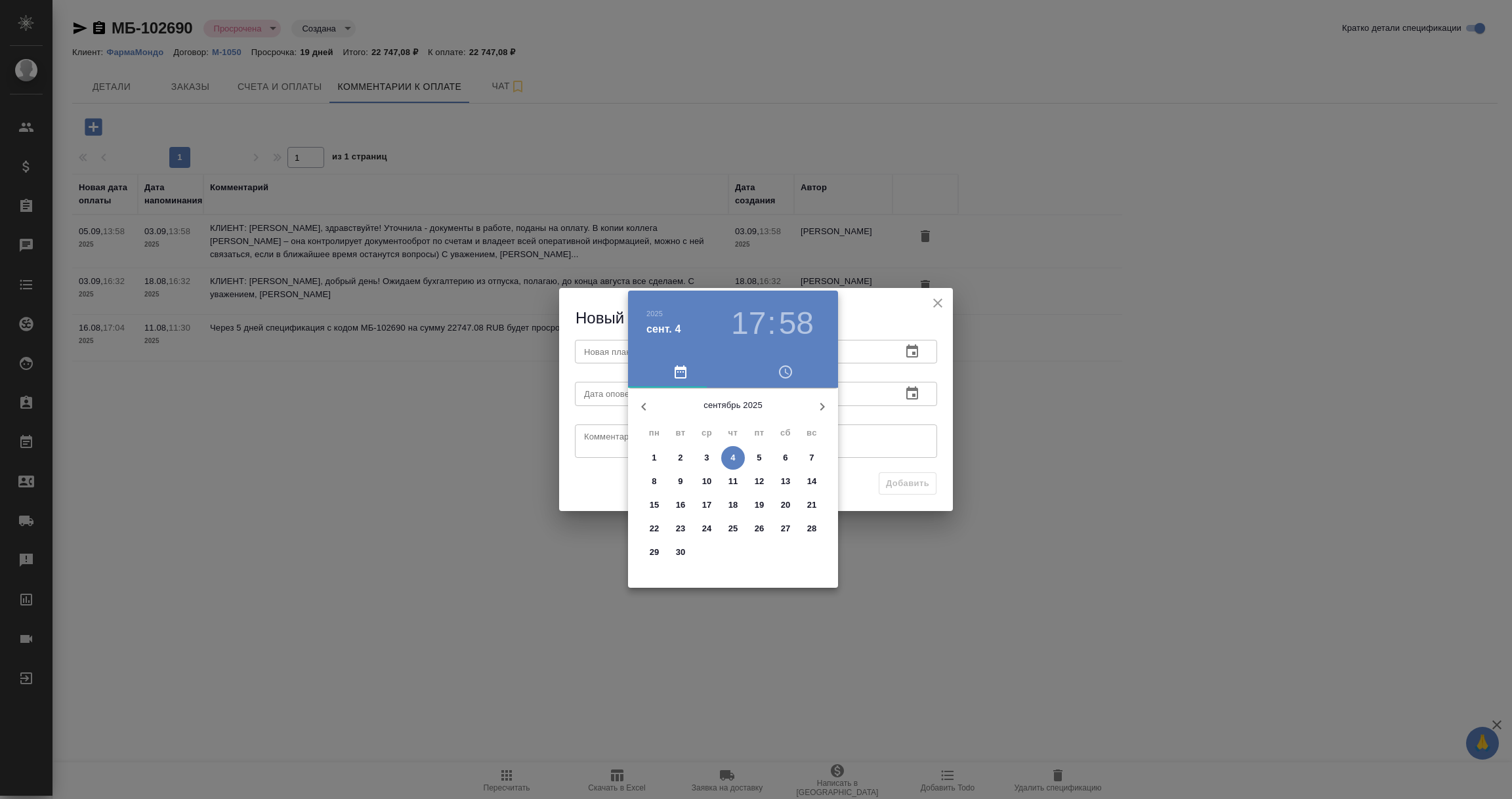
click at [702, 479] on p "10" at bounding box center [707, 482] width 10 height 13
type input "10.09.2025 17:58"
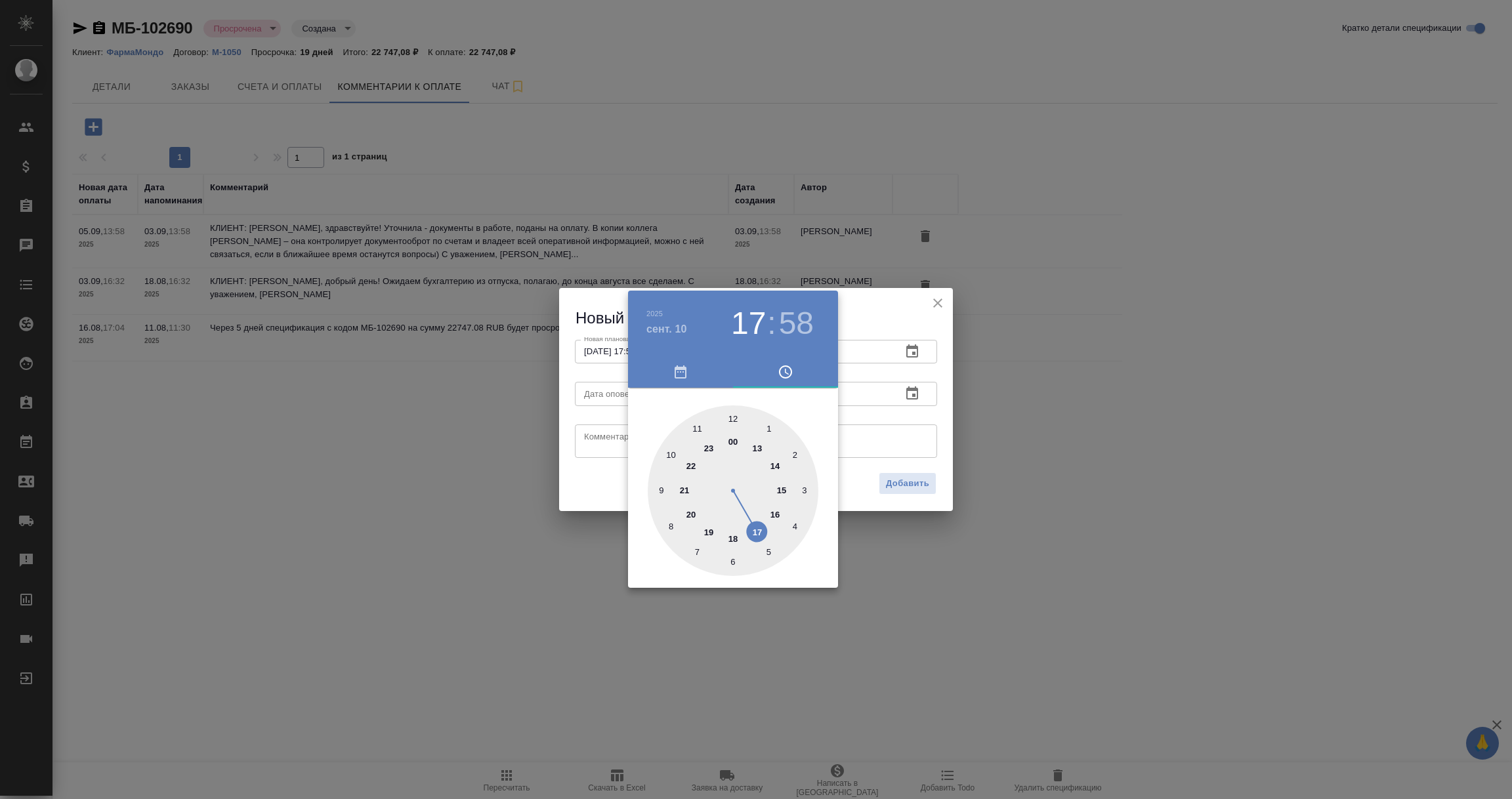
click at [922, 420] on div at bounding box center [756, 400] width 1512 height 799
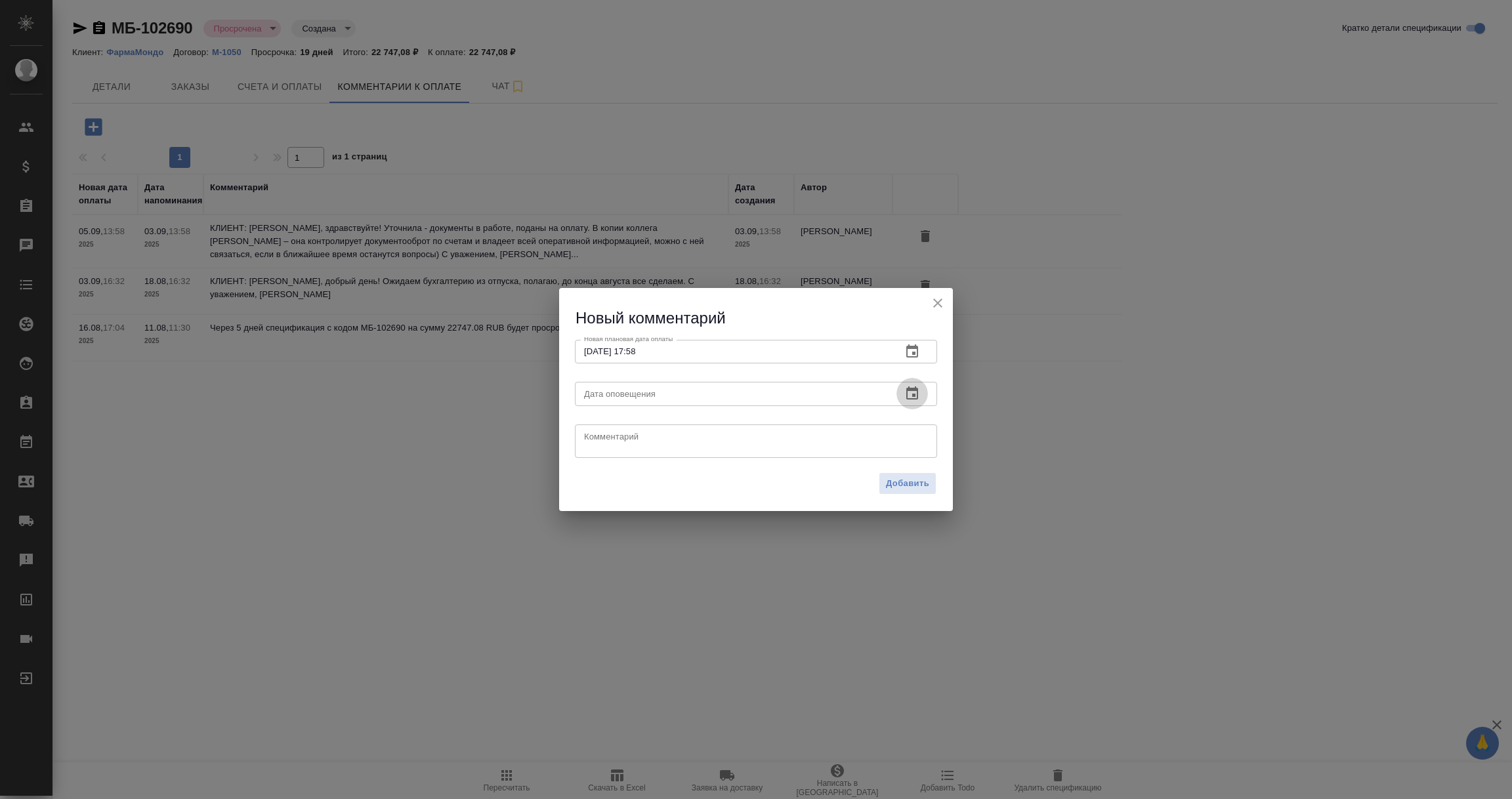
click at [911, 397] on icon "button" at bounding box center [912, 394] width 16 height 16
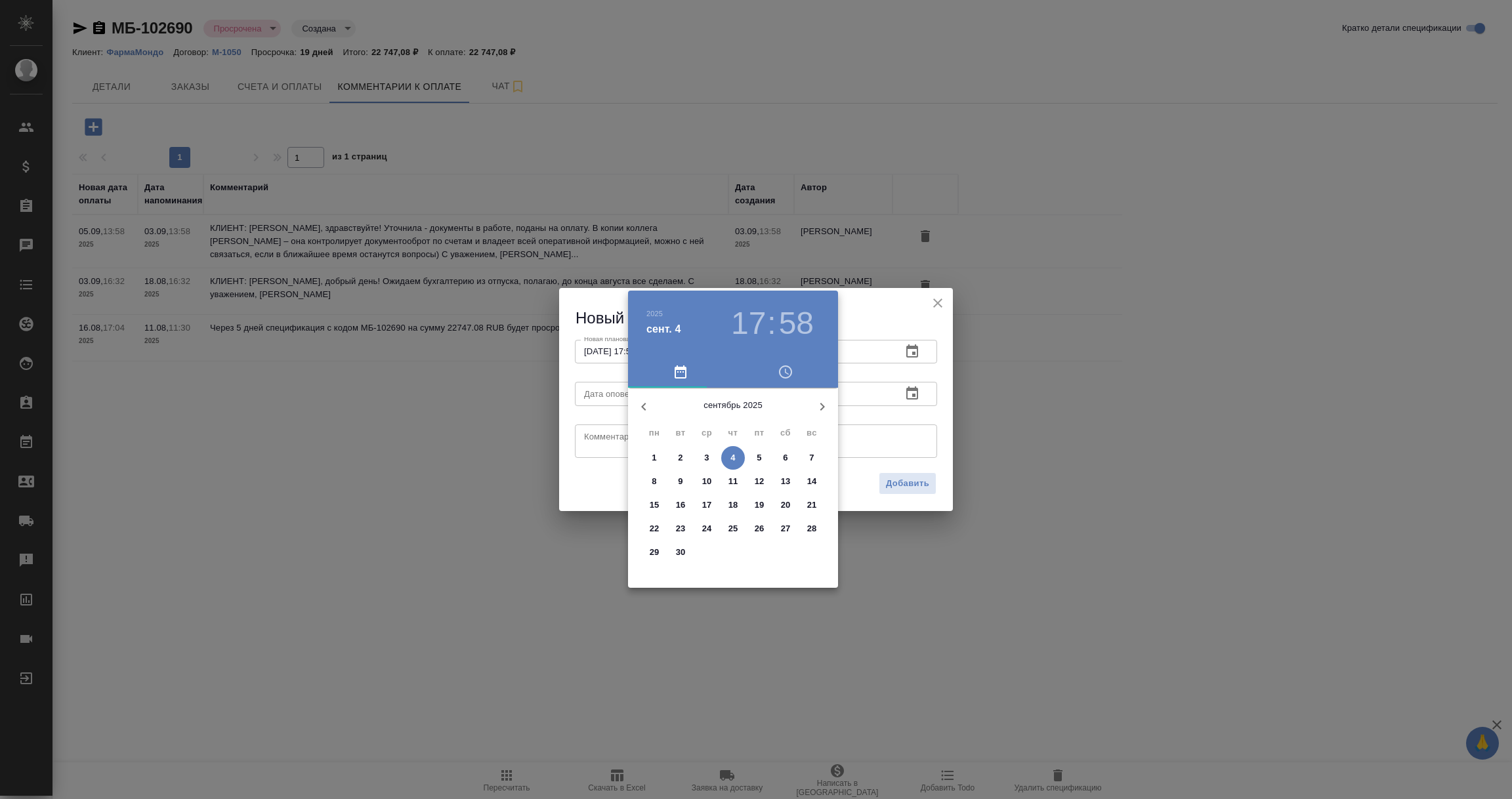
click at [734, 454] on p "4" at bounding box center [733, 458] width 5 height 13
type input "04.09.2025 17:58"
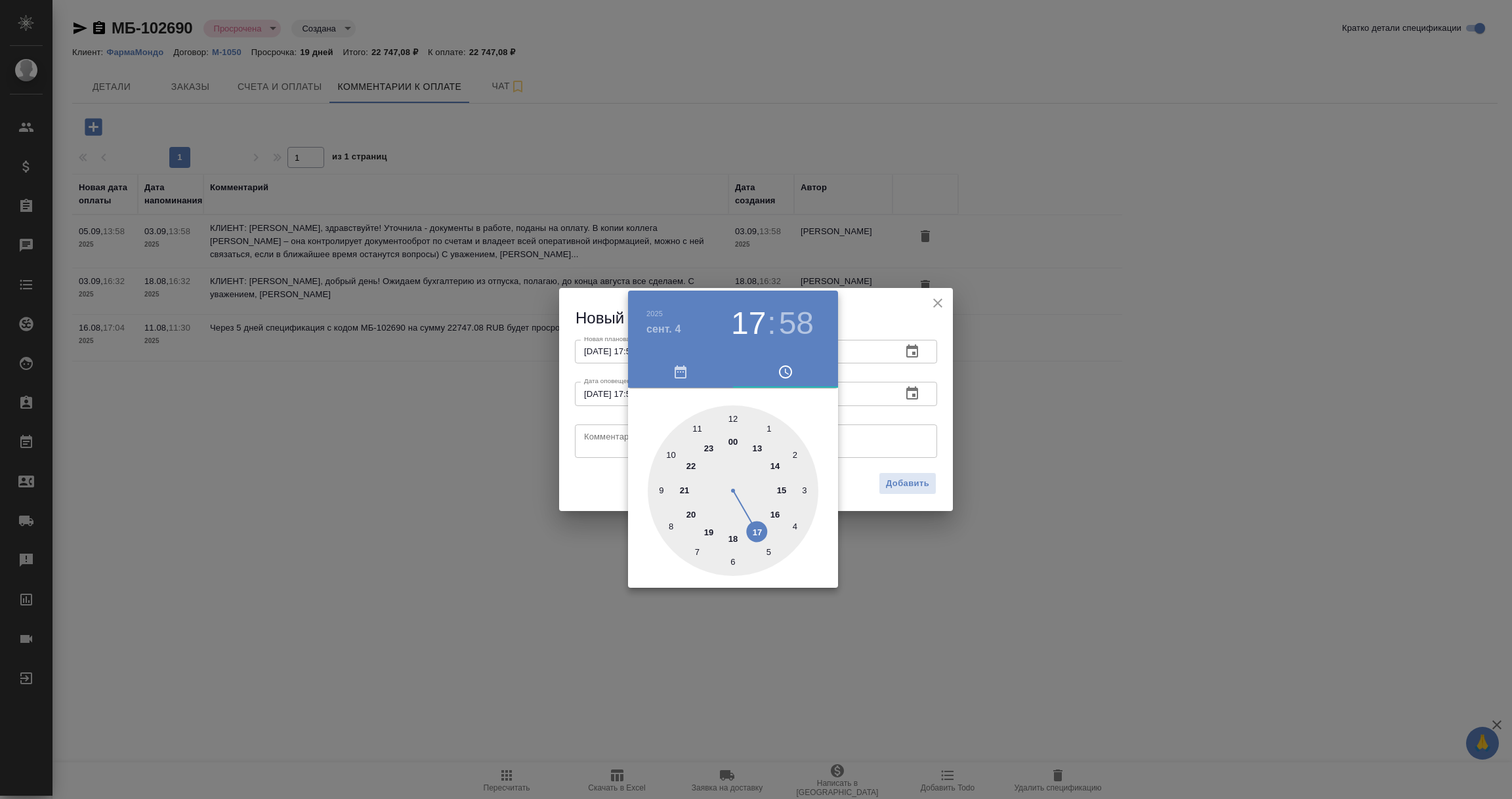
click at [585, 432] on div at bounding box center [756, 400] width 1512 height 799
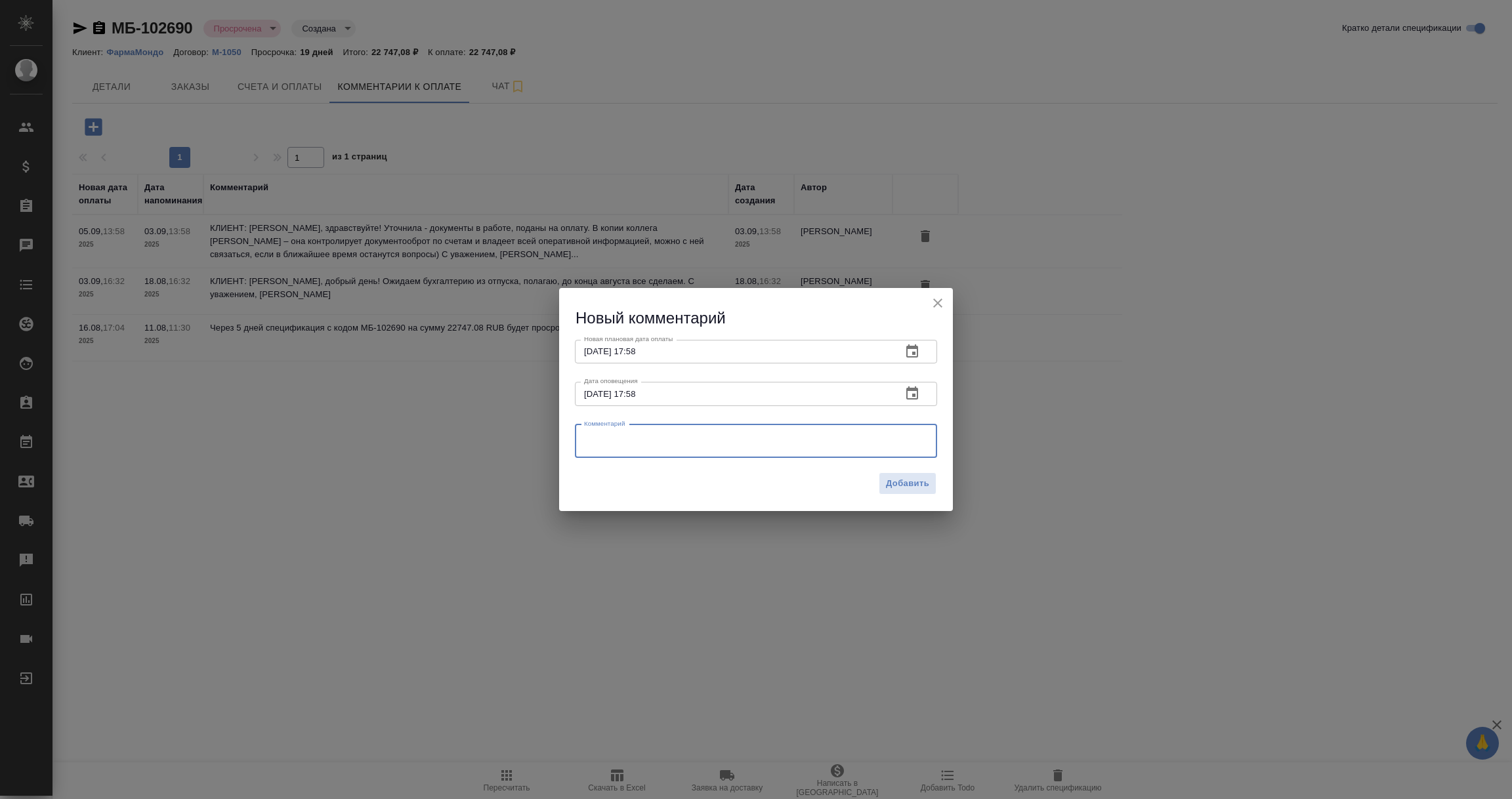
click at [585, 432] on textarea at bounding box center [756, 441] width 344 height 20
paste textarea "Екатерина, добрый день! Счета поданы в оплату, но их притормозили, так как выяс…"
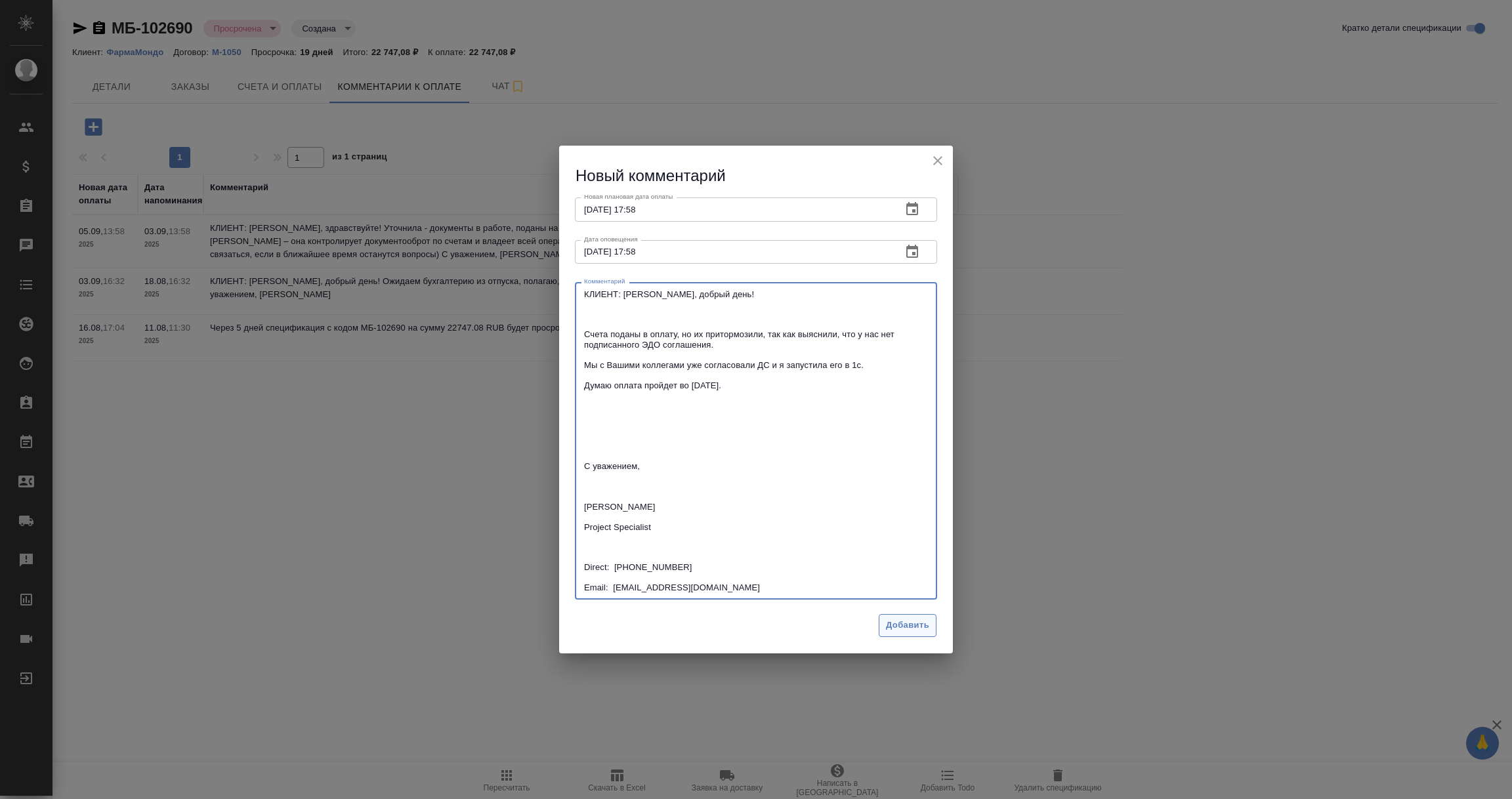
type textarea "КЛИЕНТ: Екатерина, добрый день! Счета поданы в оплату, но их притормозили, так …"
click at [916, 636] on button "Добавить" at bounding box center [907, 626] width 58 height 23
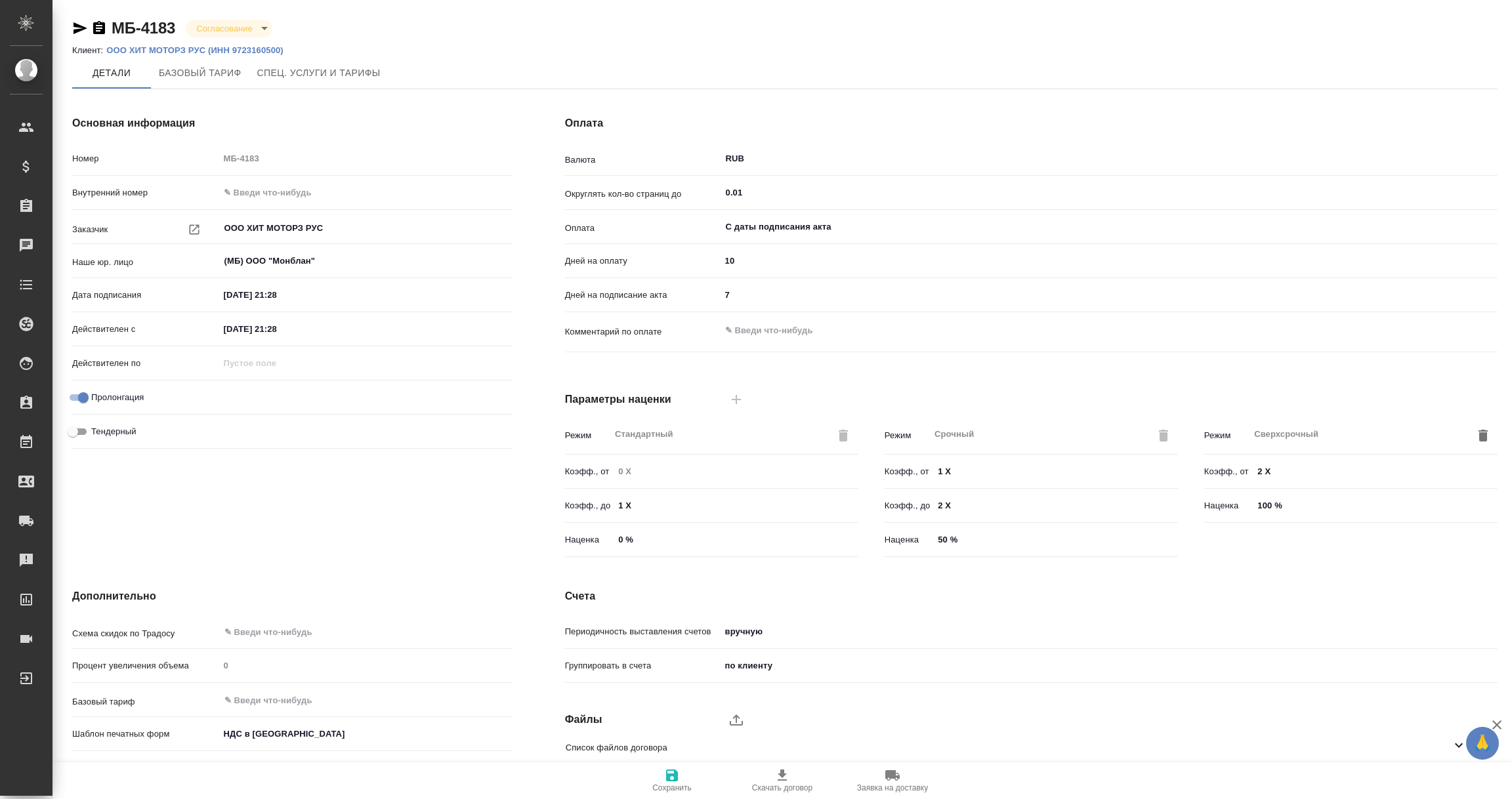
scroll to position [93, 0]
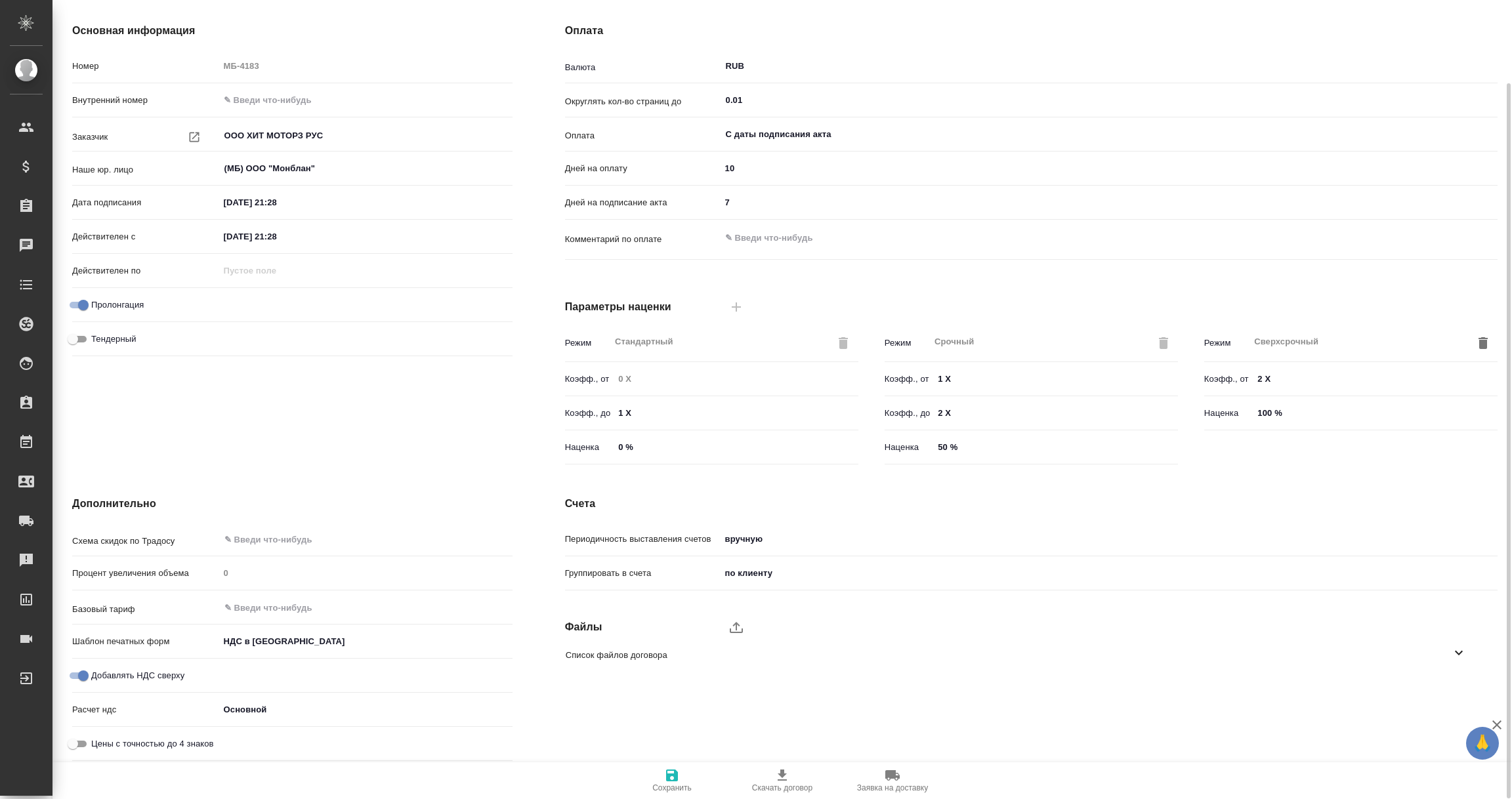
click at [1468, 654] on div "Список файлов договора" at bounding box center [1022, 655] width 932 height 31
click at [739, 627] on icon "upload" at bounding box center [736, 627] width 16 height 16
click at [0, 0] on input "upload" at bounding box center [0, 0] width 0 height 0
click at [259, 299] on div "Пролонгация" at bounding box center [183, 305] width 220 height 17
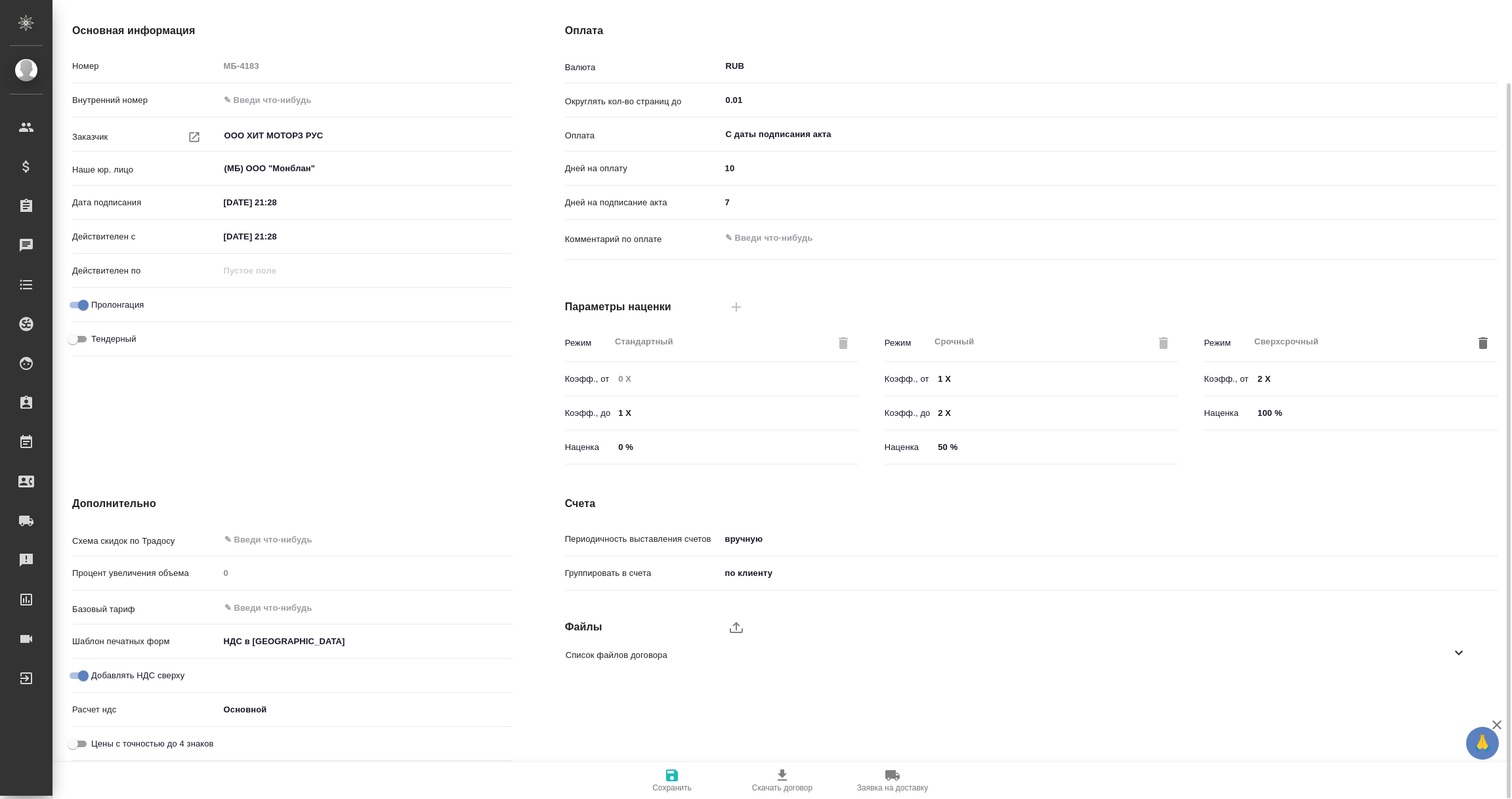
click at [738, 629] on icon "upload" at bounding box center [736, 627] width 16 height 16
click at [0, 0] on input "upload" at bounding box center [0, 0] width 0 height 0
click at [1454, 652] on icon at bounding box center [1458, 652] width 16 height 16
click at [672, 780] on icon "button" at bounding box center [672, 776] width 12 height 12
click at [1448, 649] on span "Список файлов договора" at bounding box center [1007, 656] width 885 height 13
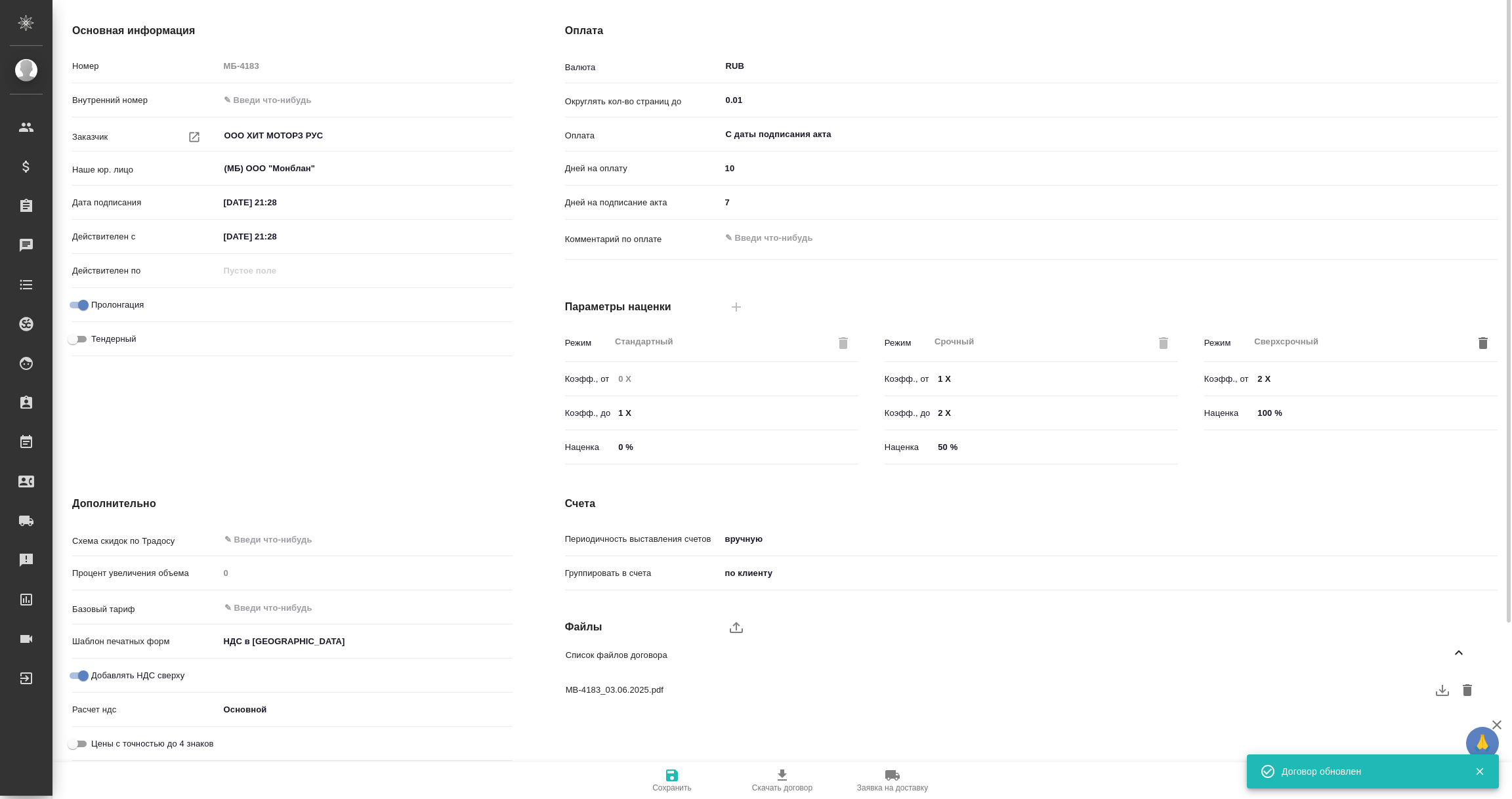
scroll to position [0, 0]
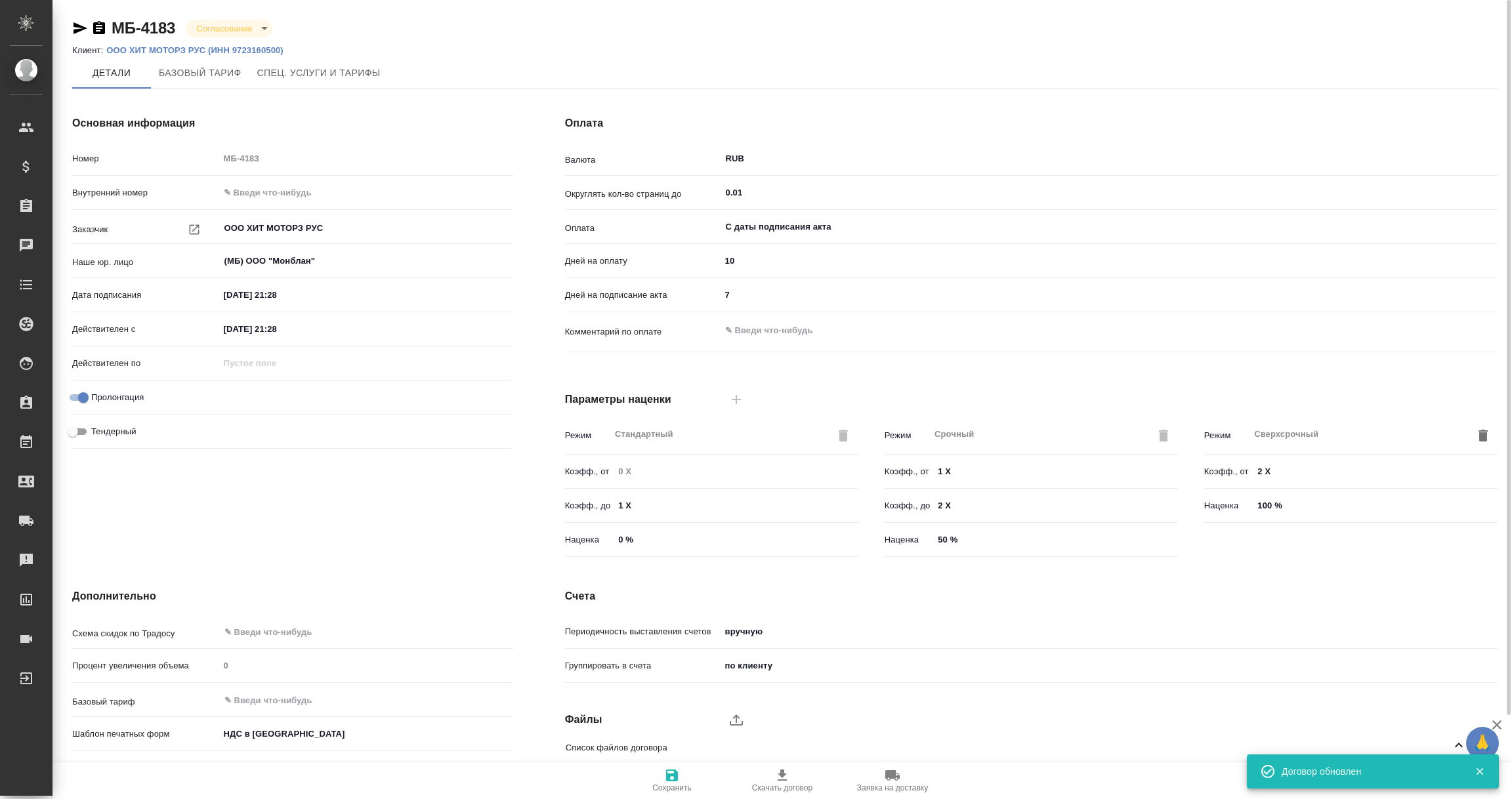
click at [263, 27] on body "🙏 .cls-1 fill:#fff; AWATERA Vorobyova Ekaterina Клиенты Спецификации Заказы 0 Ч…" at bounding box center [756, 400] width 1512 height 799
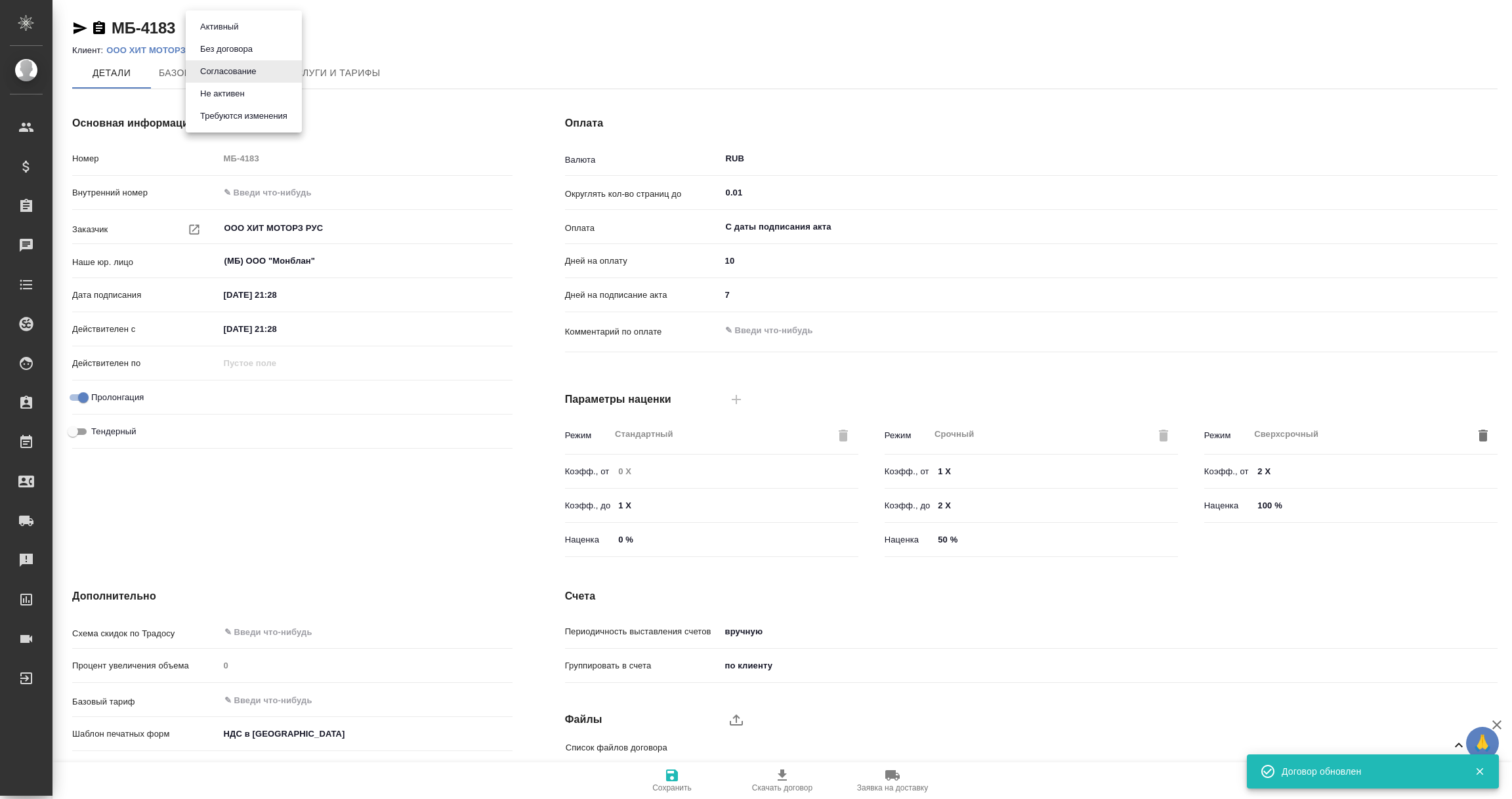
click at [237, 26] on button "Активный" at bounding box center [219, 27] width 46 height 14
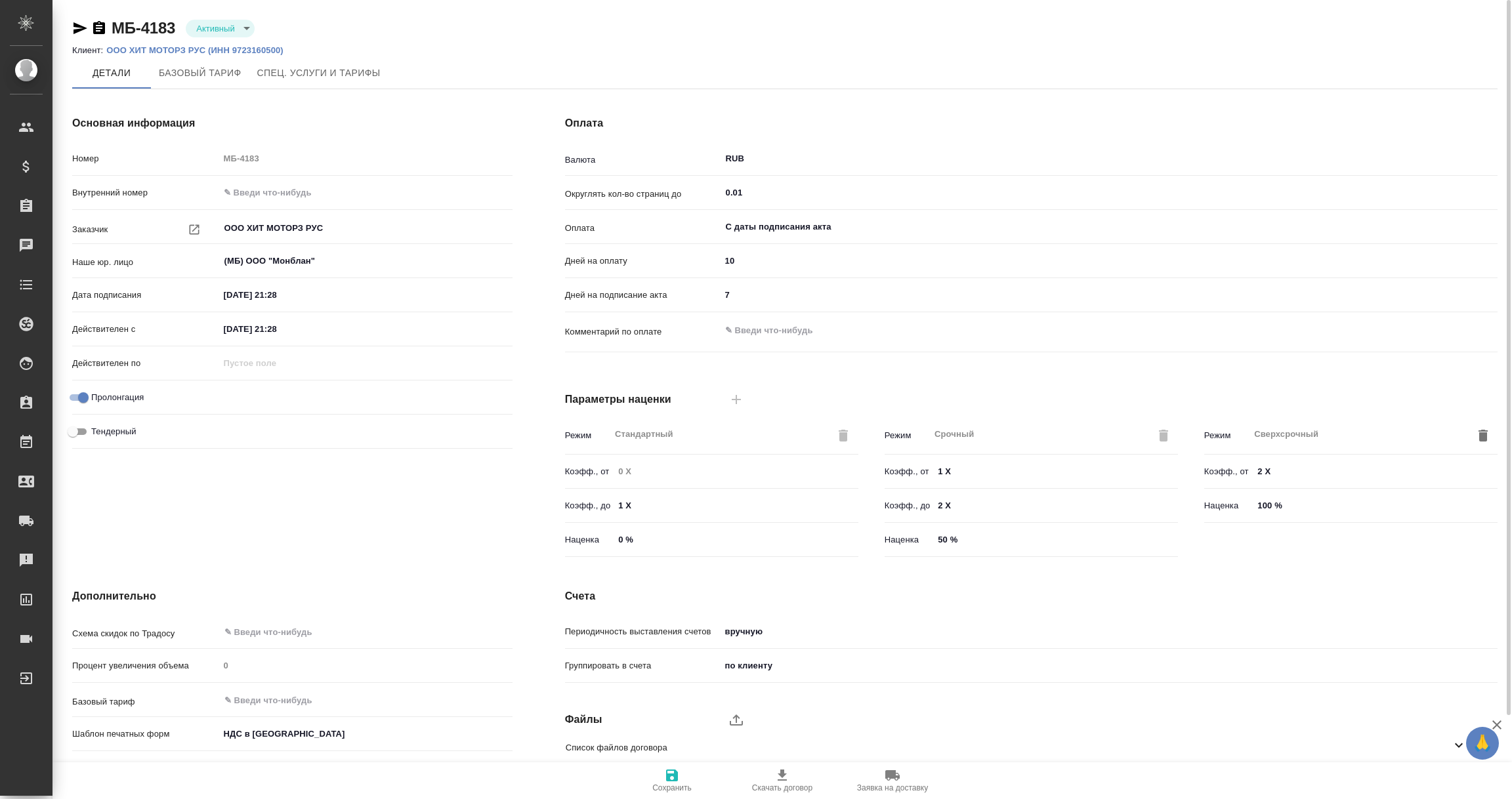
click at [678, 778] on icon "button" at bounding box center [671, 775] width 16 height 16
click at [671, 776] on icon "button" at bounding box center [672, 776] width 12 height 12
click at [144, 45] on link "ООО ХИТ МОТОРЗ РУС (ИНН 9723160500)" at bounding box center [199, 50] width 187 height 10
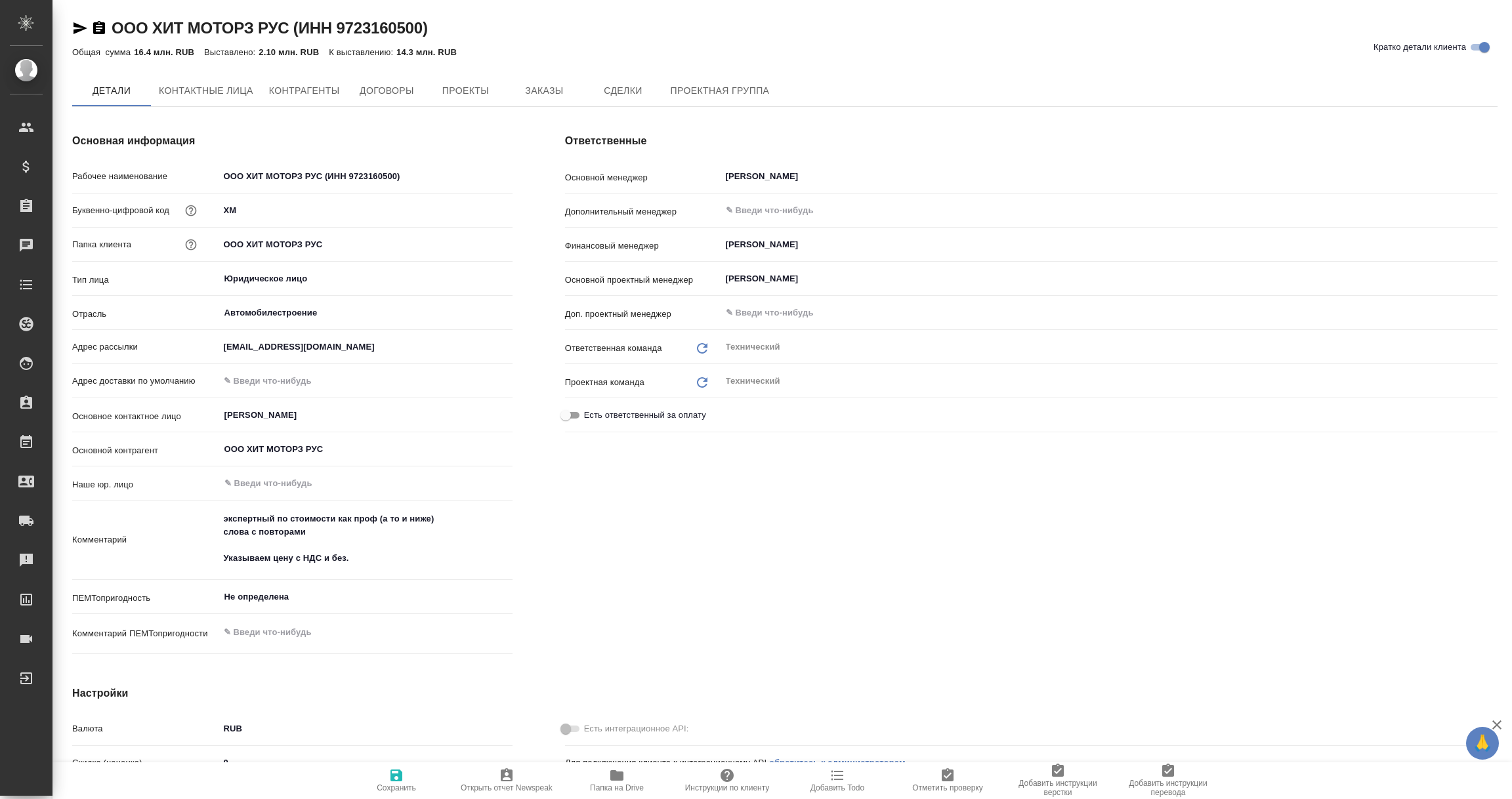
type textarea "x"
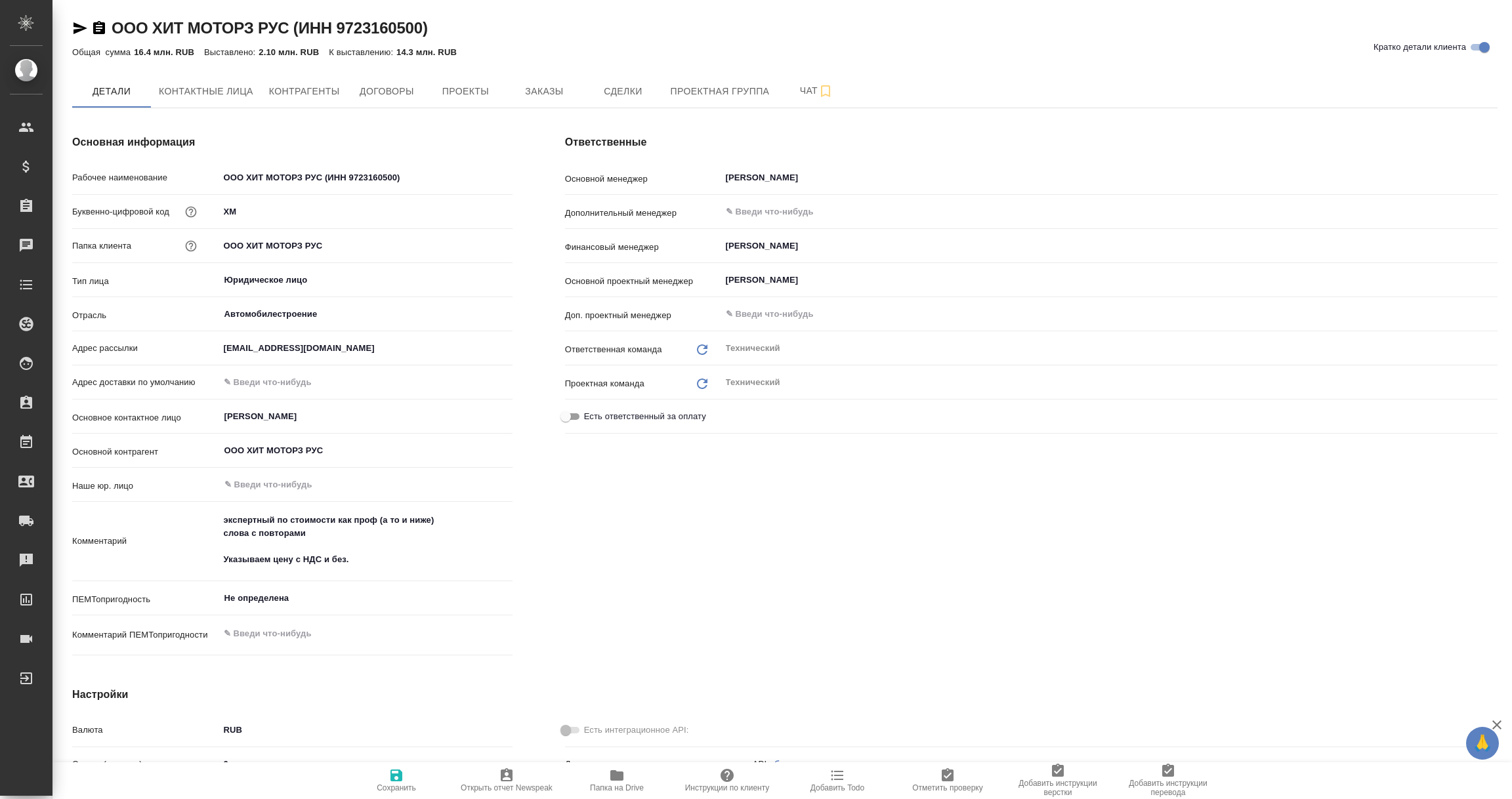
type textarea "x"
click at [613, 779] on icon "button" at bounding box center [617, 776] width 13 height 11
type textarea "x"
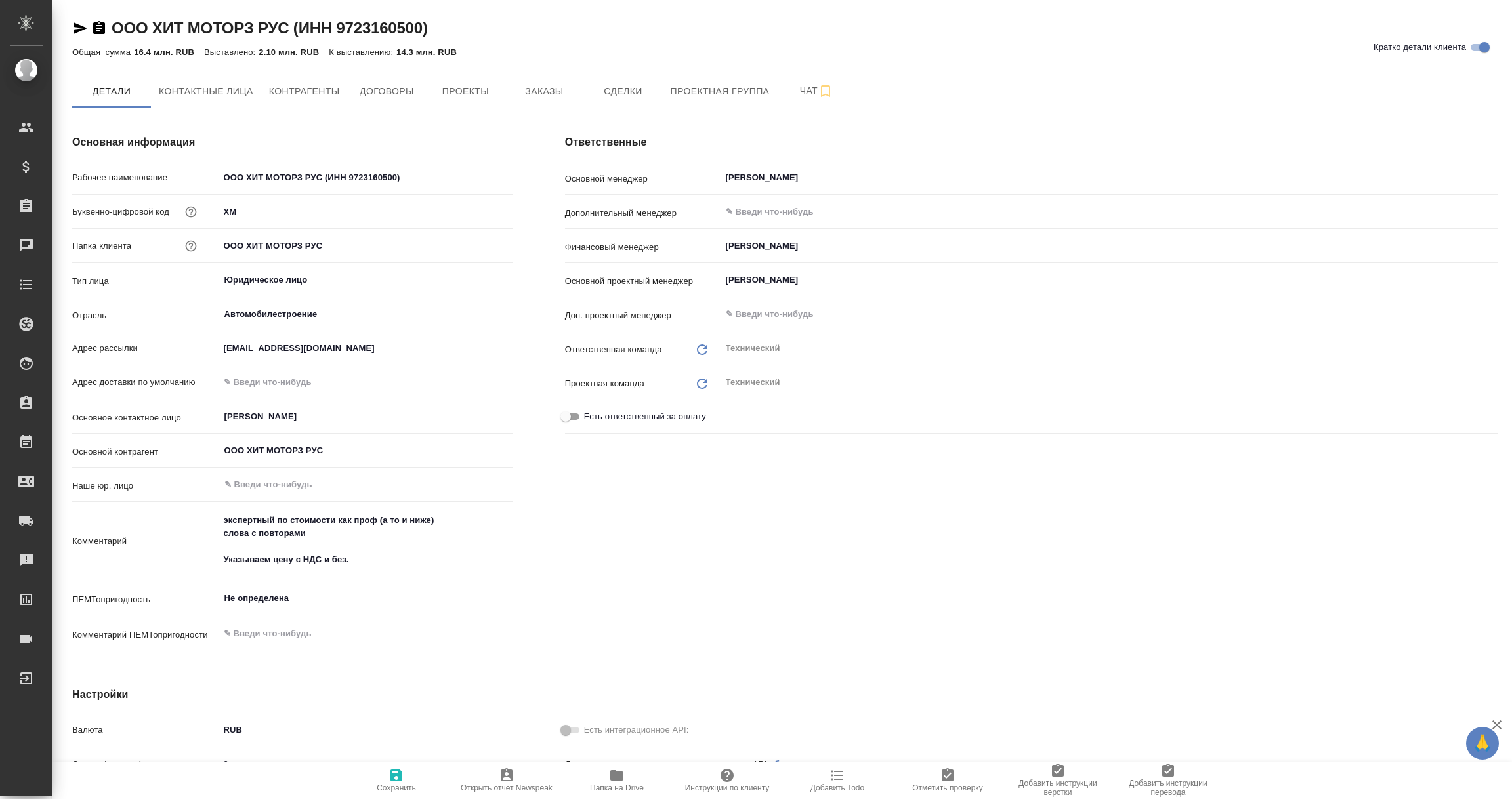
type textarea "x"
